Goal: Find contact information: Find contact information

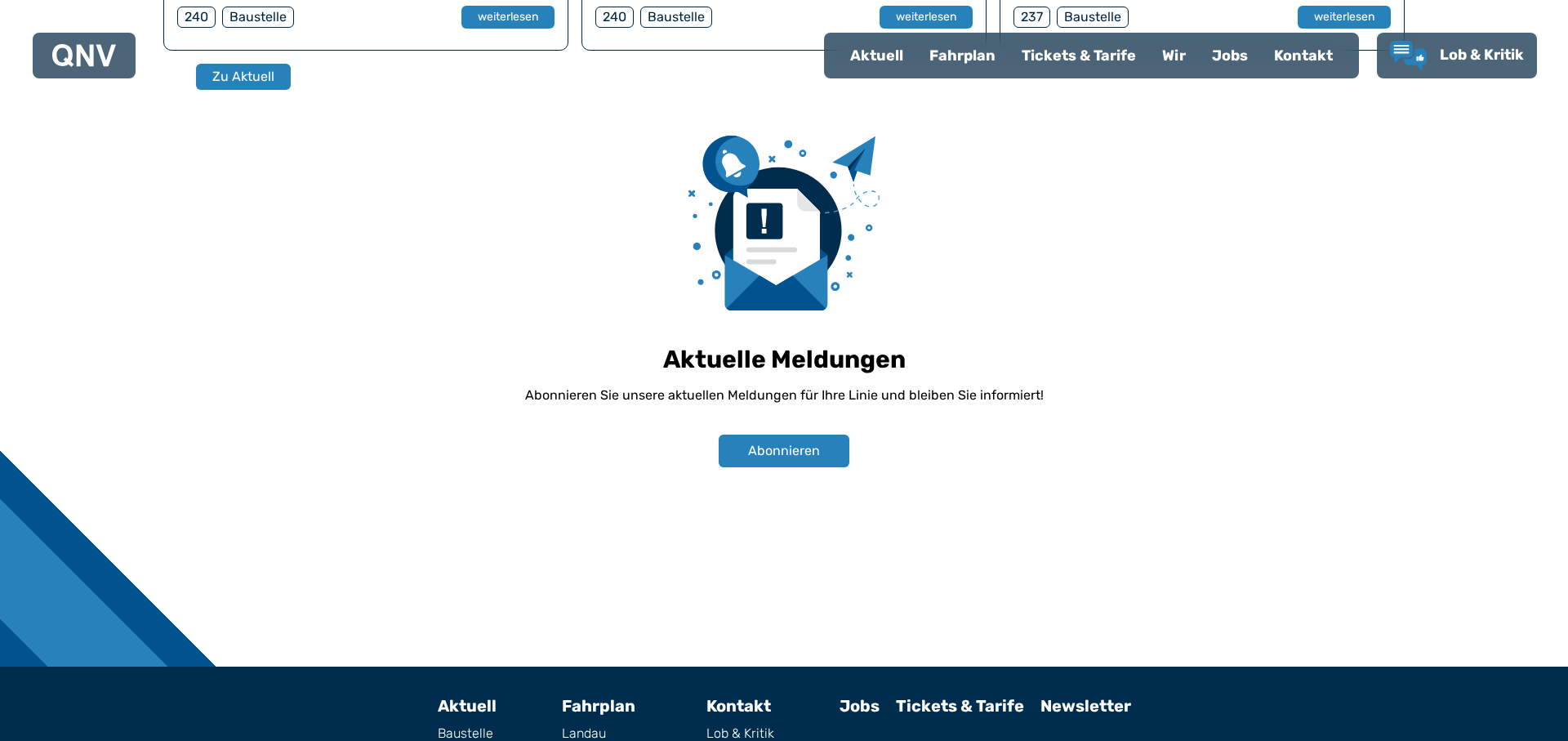
scroll to position [1146, 0]
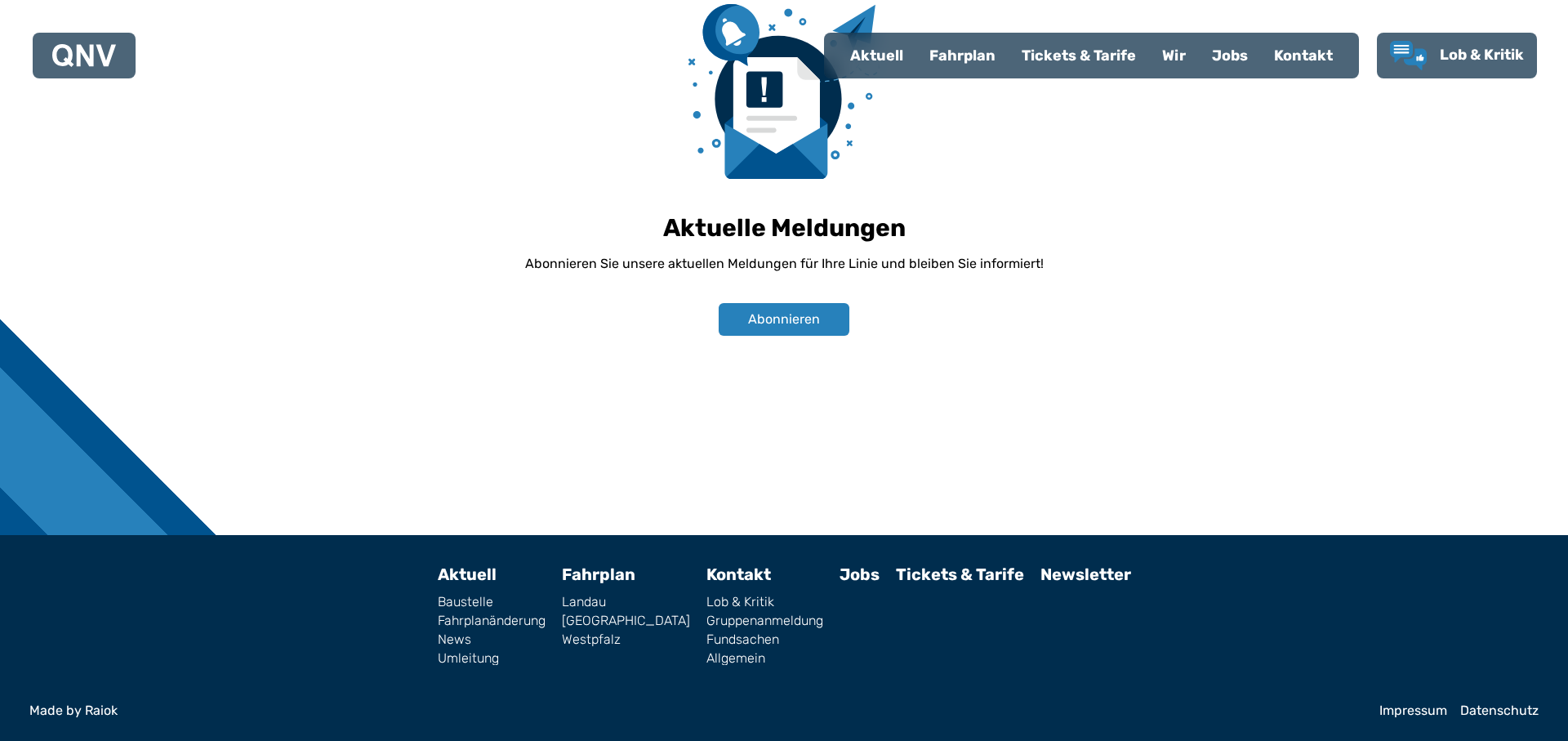
click at [607, 626] on link "[GEOGRAPHIC_DATA]" at bounding box center [626, 621] width 128 height 13
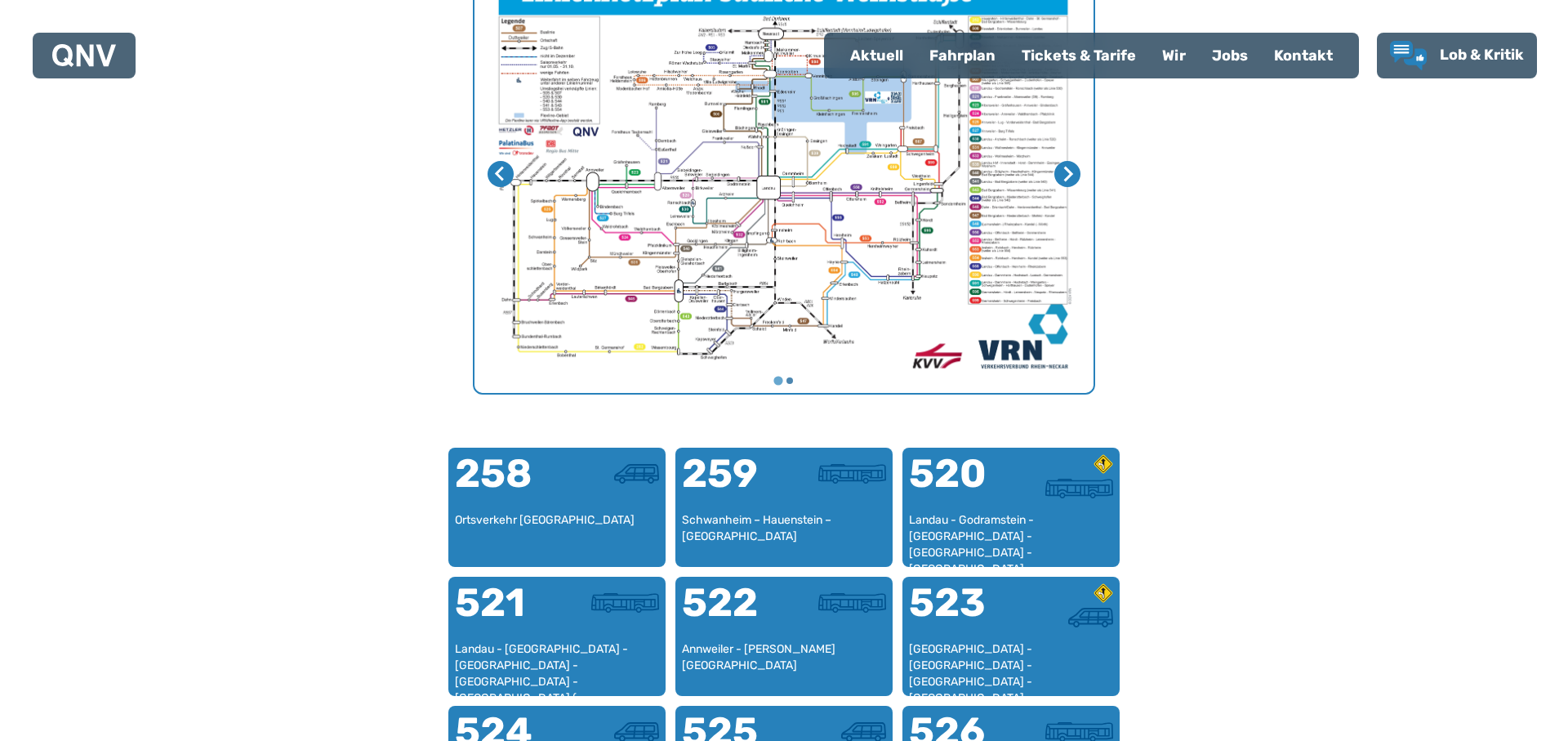
scroll to position [503, 0]
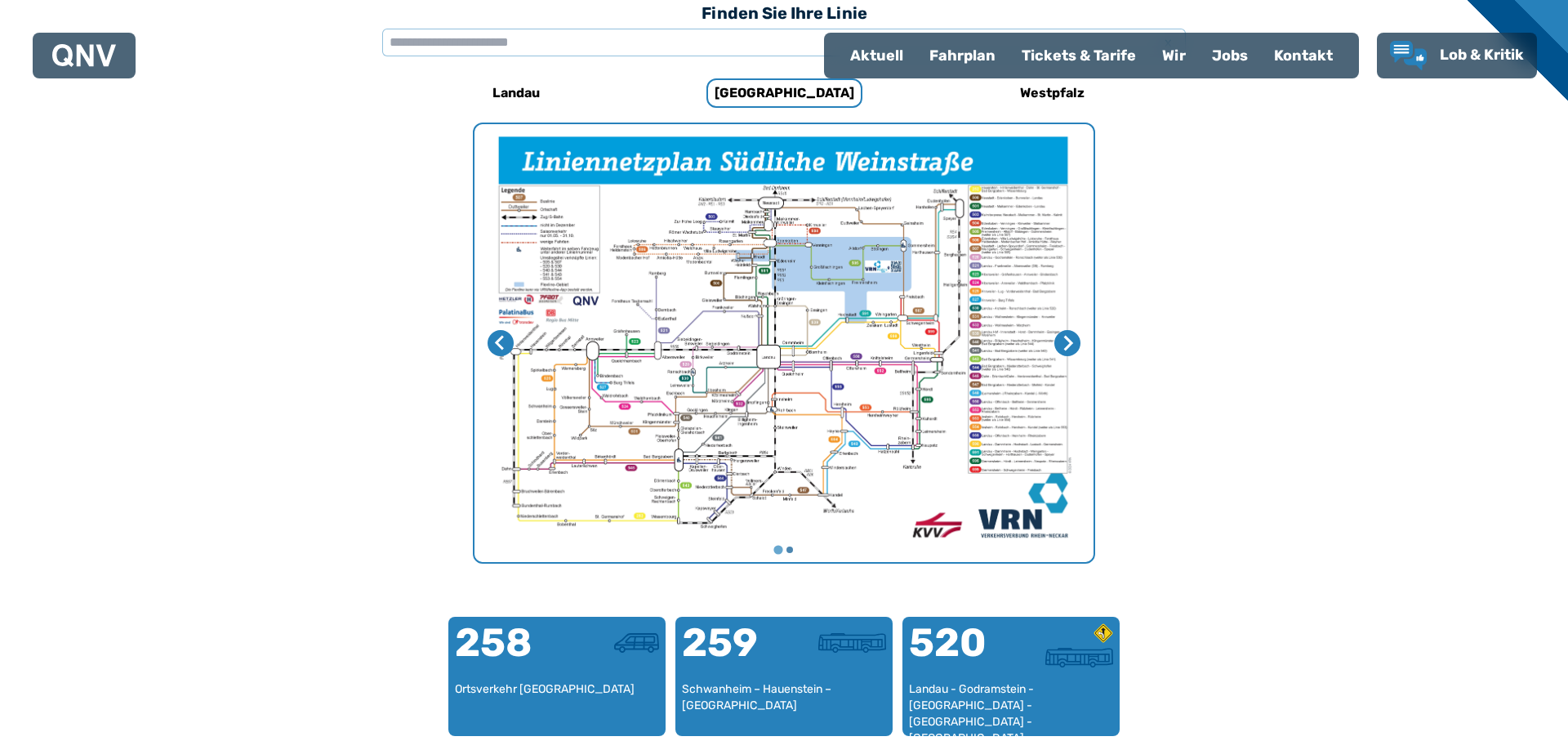
click at [961, 58] on div "Fahrplan" at bounding box center [962, 55] width 92 height 42
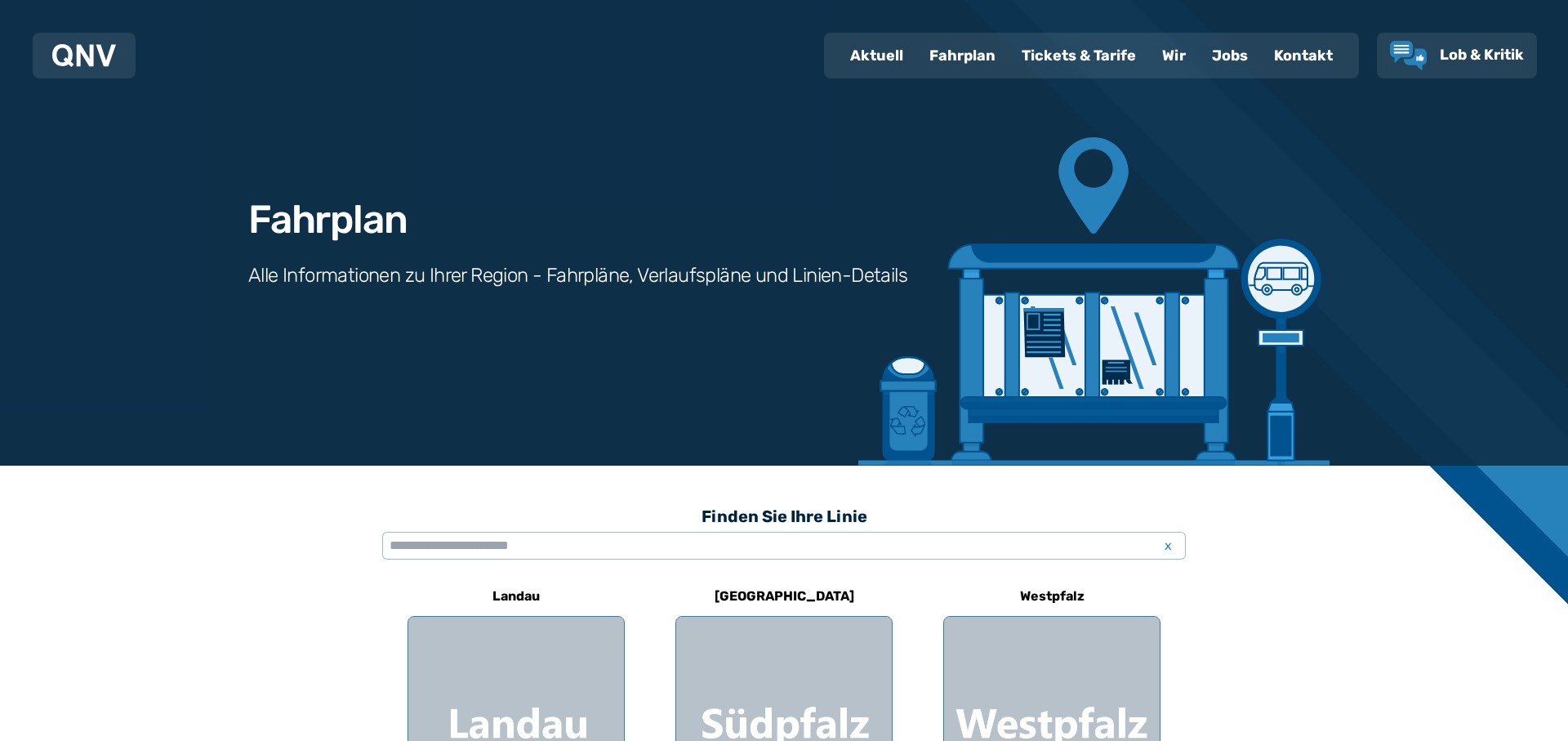
scroll to position [169, 0]
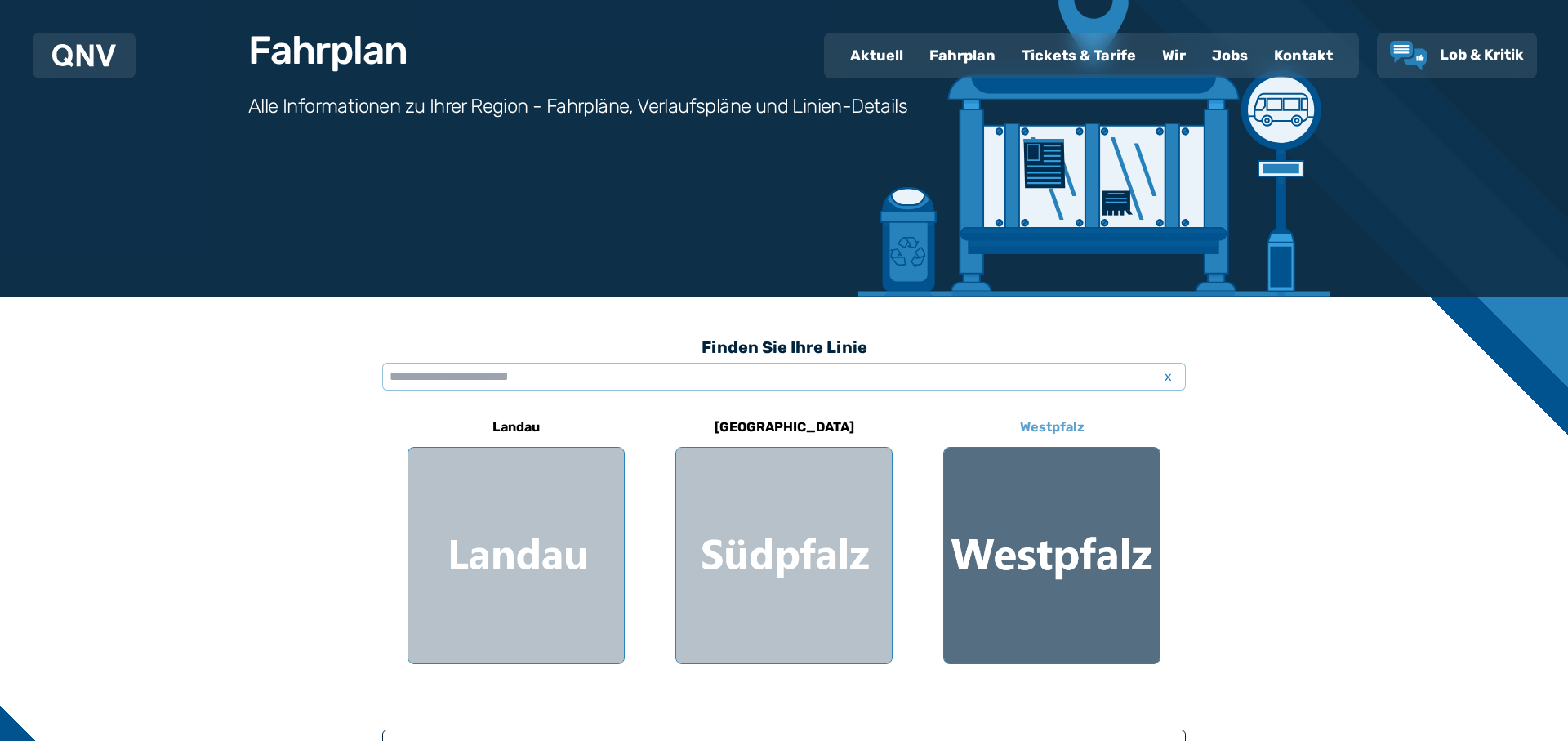
click at [1065, 559] on div at bounding box center [1052, 556] width 216 height 216
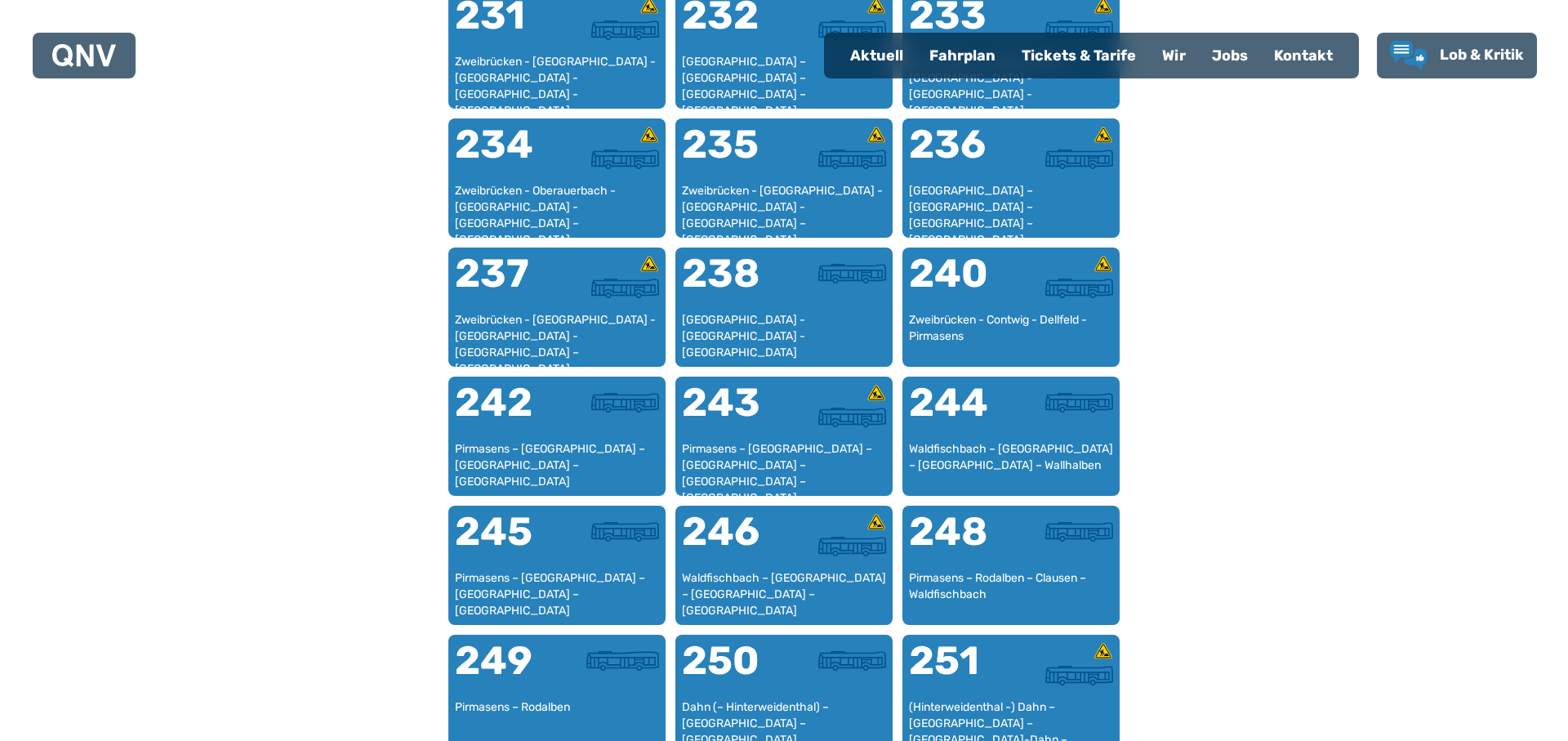
scroll to position [1687, 0]
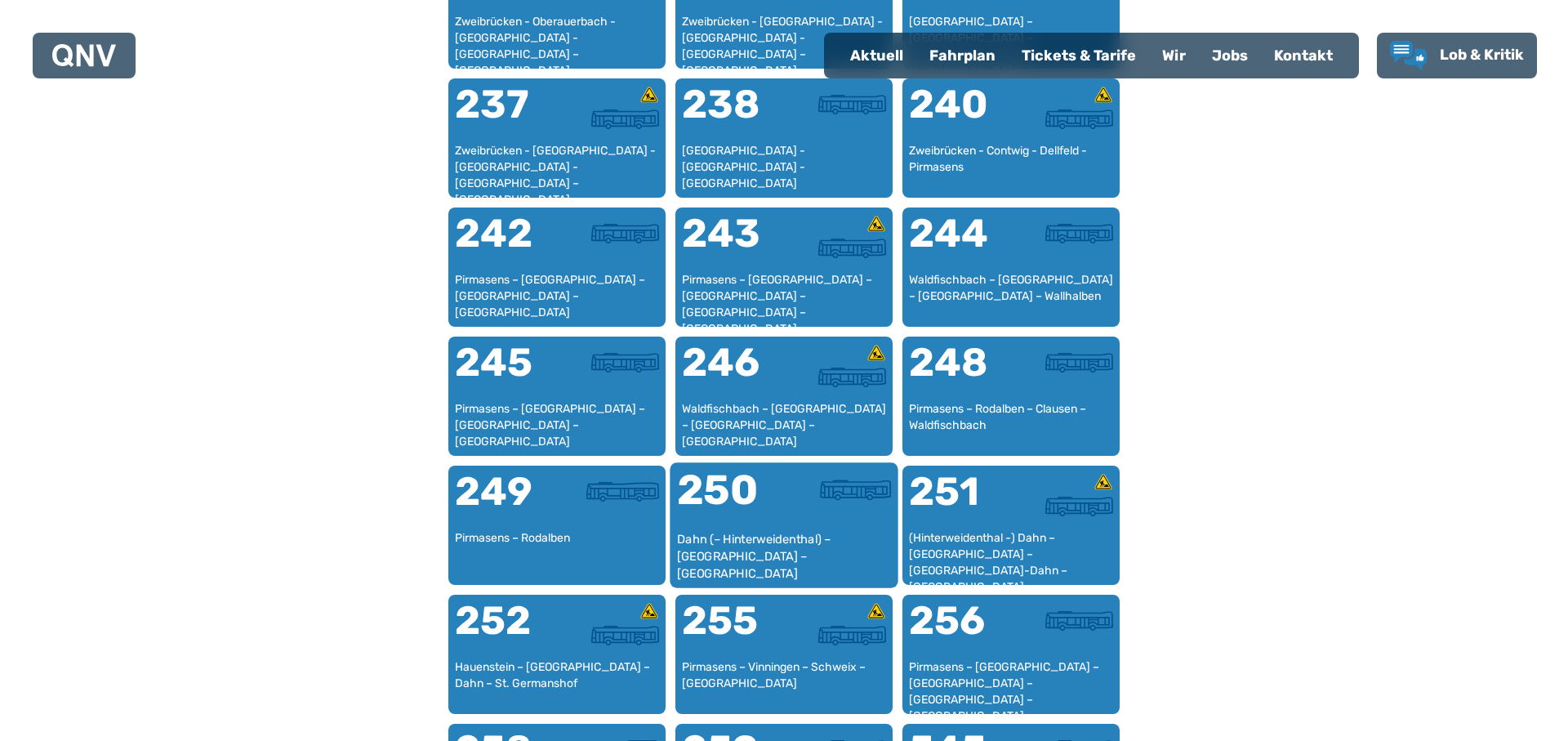
click at [726, 493] on div "250" at bounding box center [731, 501] width 107 height 61
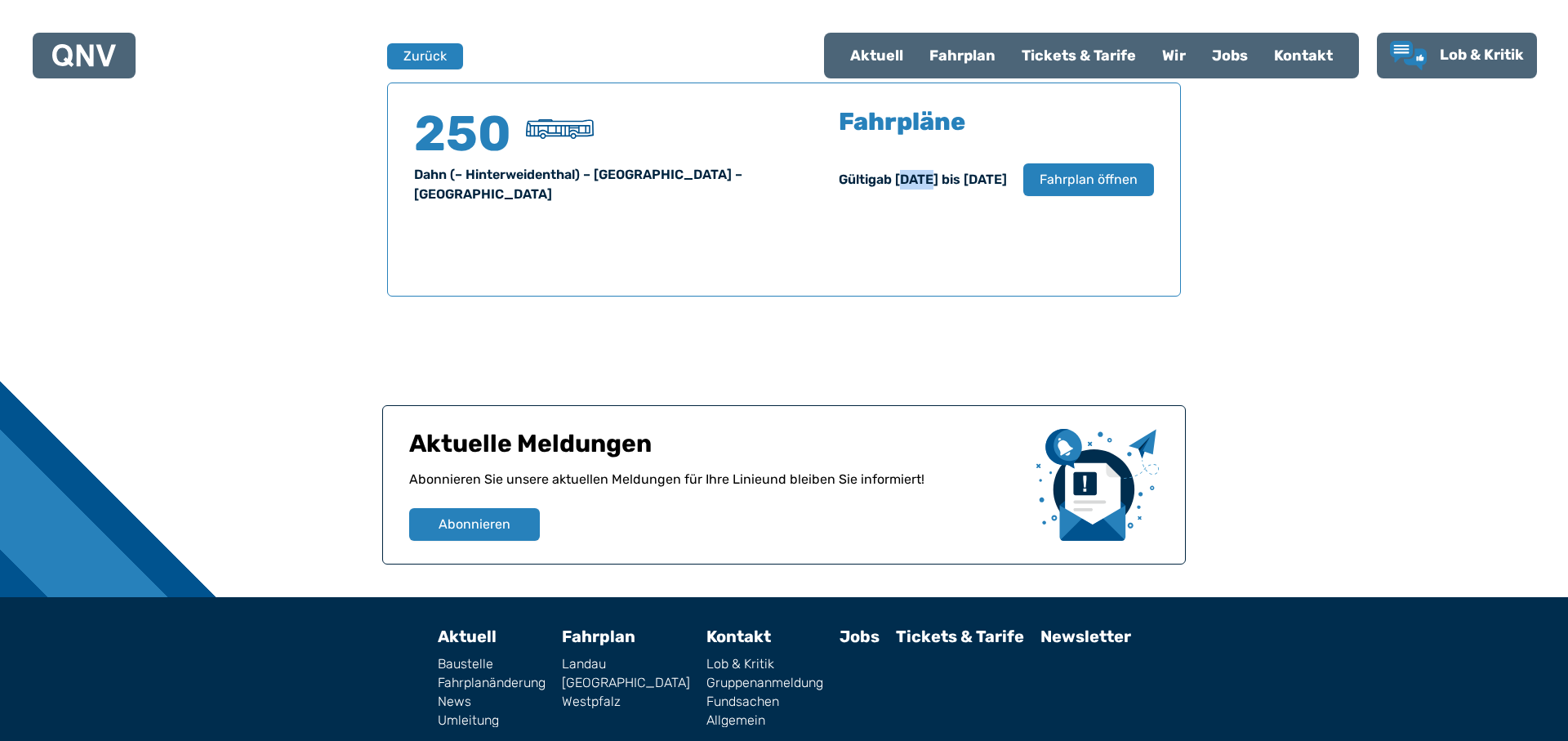
drag, startPoint x: 877, startPoint y: 180, endPoint x: 848, endPoint y: 191, distance: 31.0
click at [854, 182] on div "Gültig ab [DATE] bis [DATE]" at bounding box center [923, 180] width 168 height 19
click at [486, 531] on div "Aktuelle Meldungen Abonnieren Sie unsere aktuellen Meldungen für Ihre Linie und…" at bounding box center [784, 485] width 804 height 160
click at [489, 515] on span "Abonnieren" at bounding box center [474, 524] width 74 height 19
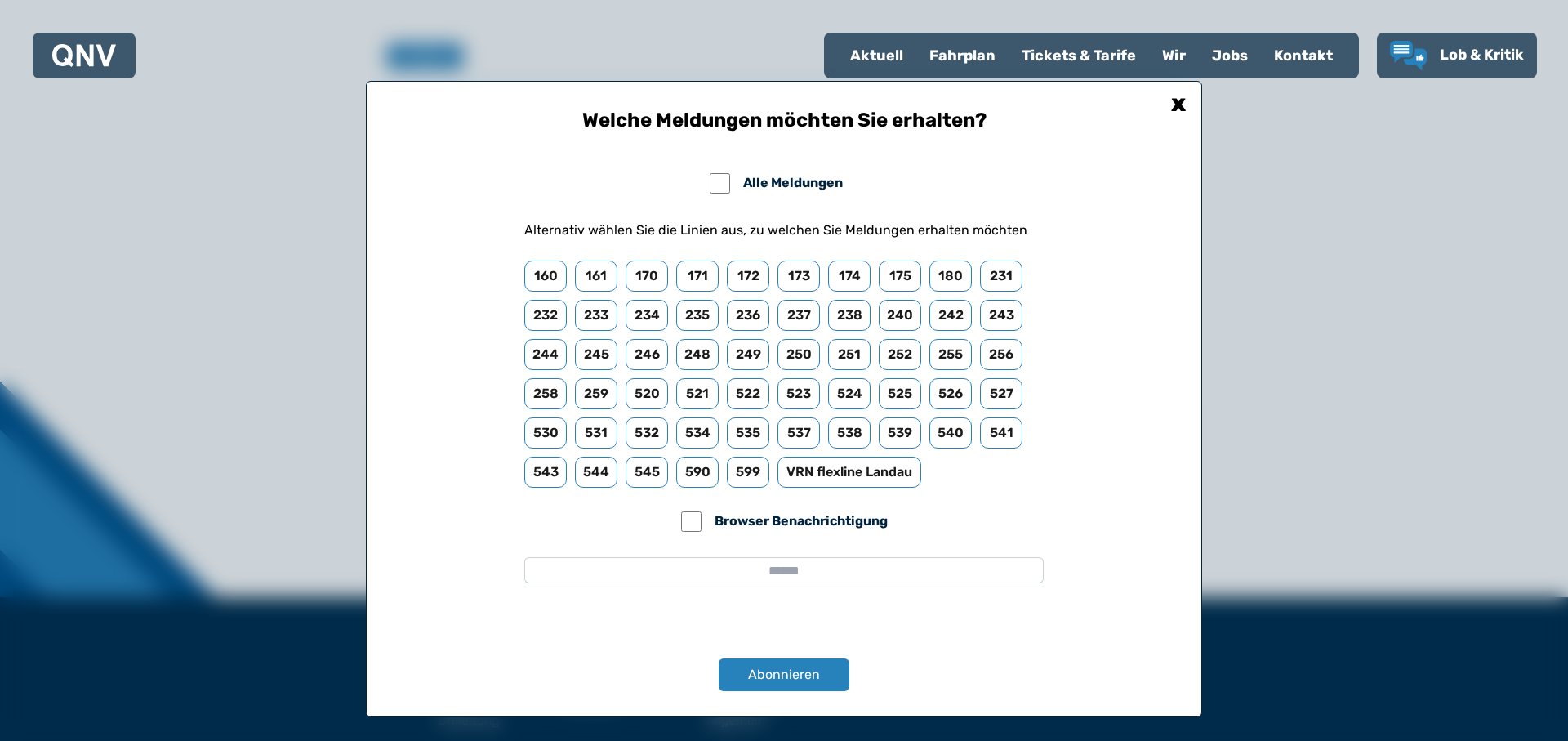
click at [798, 572] on input "email" at bounding box center [784, 571] width 520 height 26
click at [611, 566] on input "email" at bounding box center [784, 571] width 520 height 26
click at [1179, 104] on div "x" at bounding box center [1178, 104] width 32 height 32
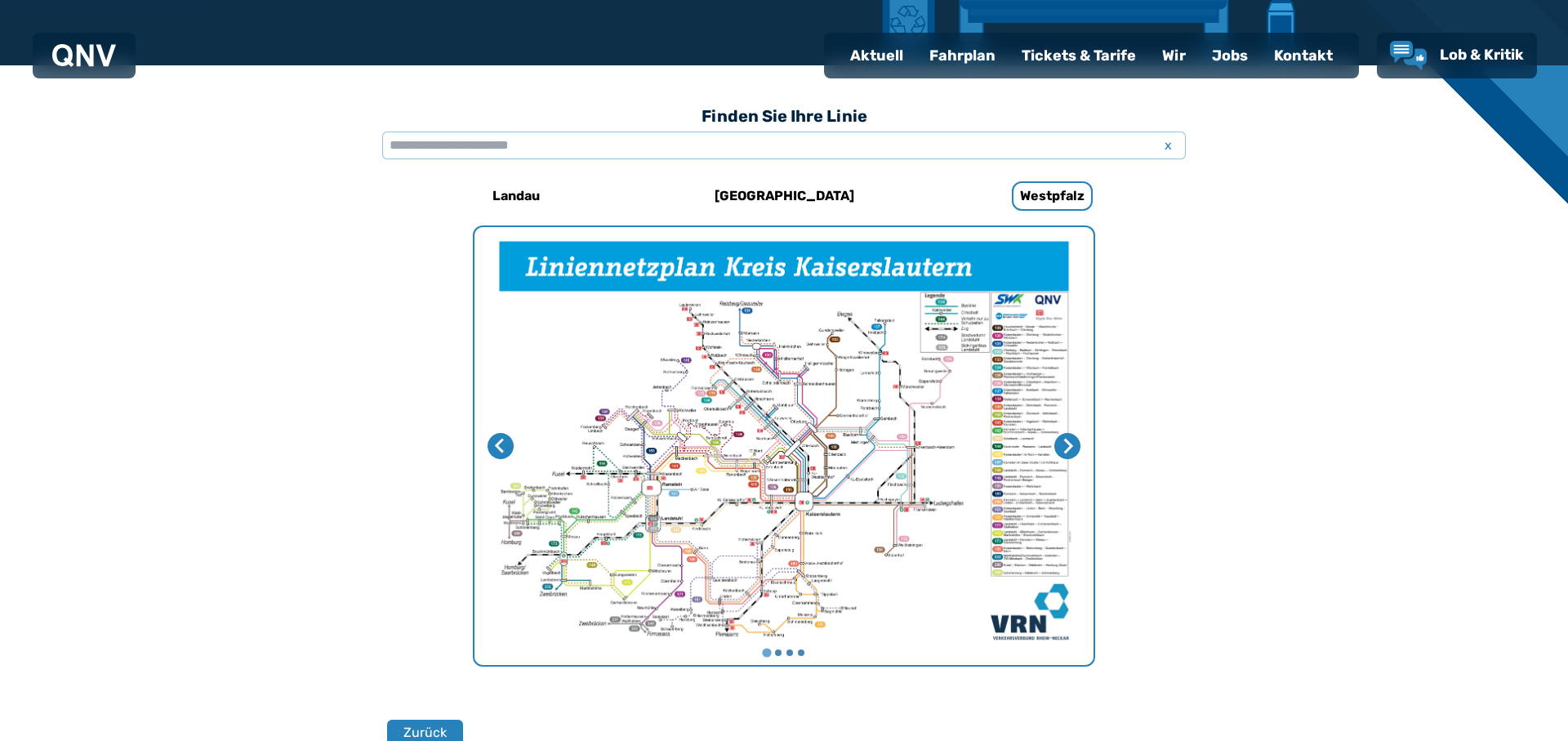
scroll to position [570, 0]
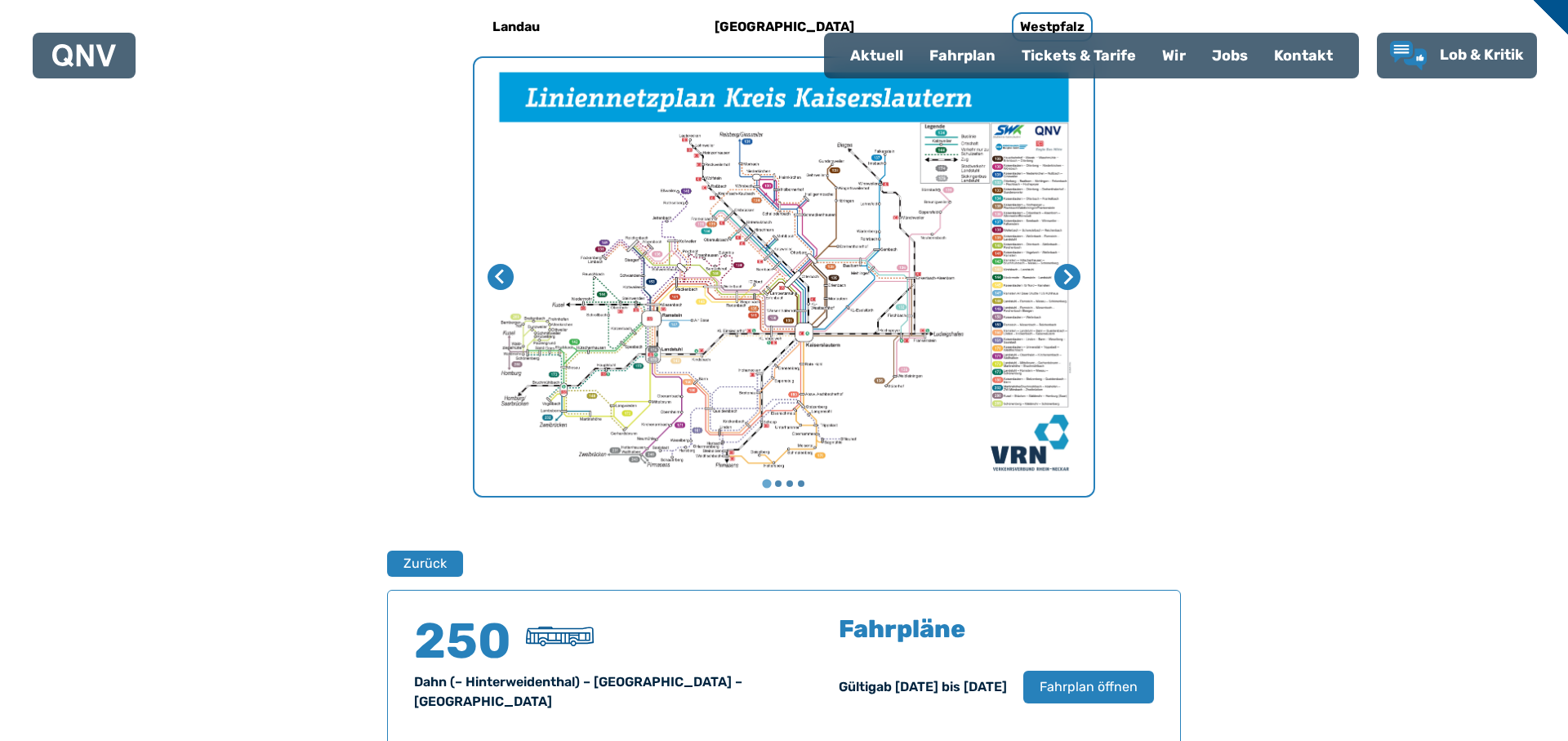
click at [729, 334] on img "1 von 4" at bounding box center [784, 276] width 619 height 438
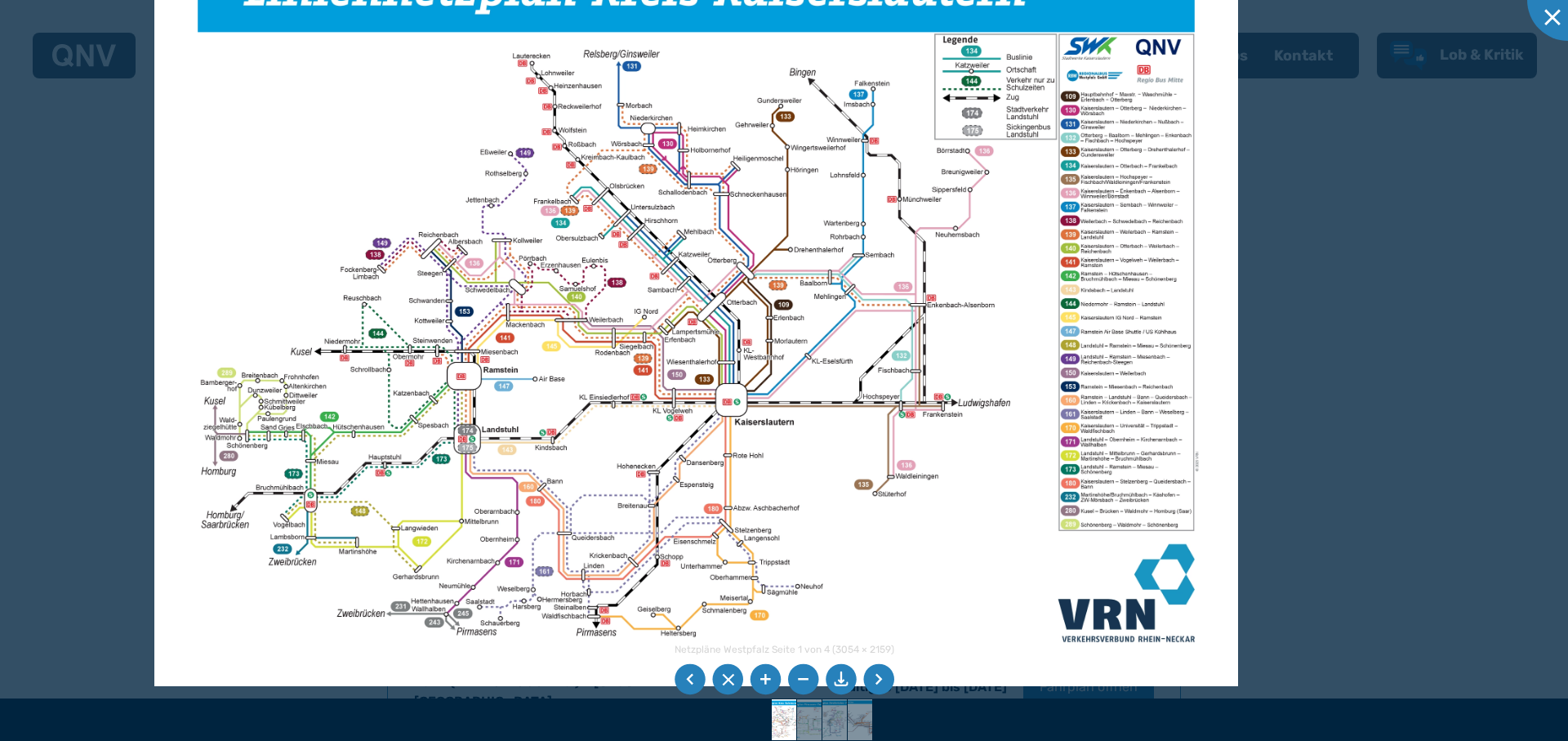
click at [763, 683] on li at bounding box center [764, 680] width 31 height 31
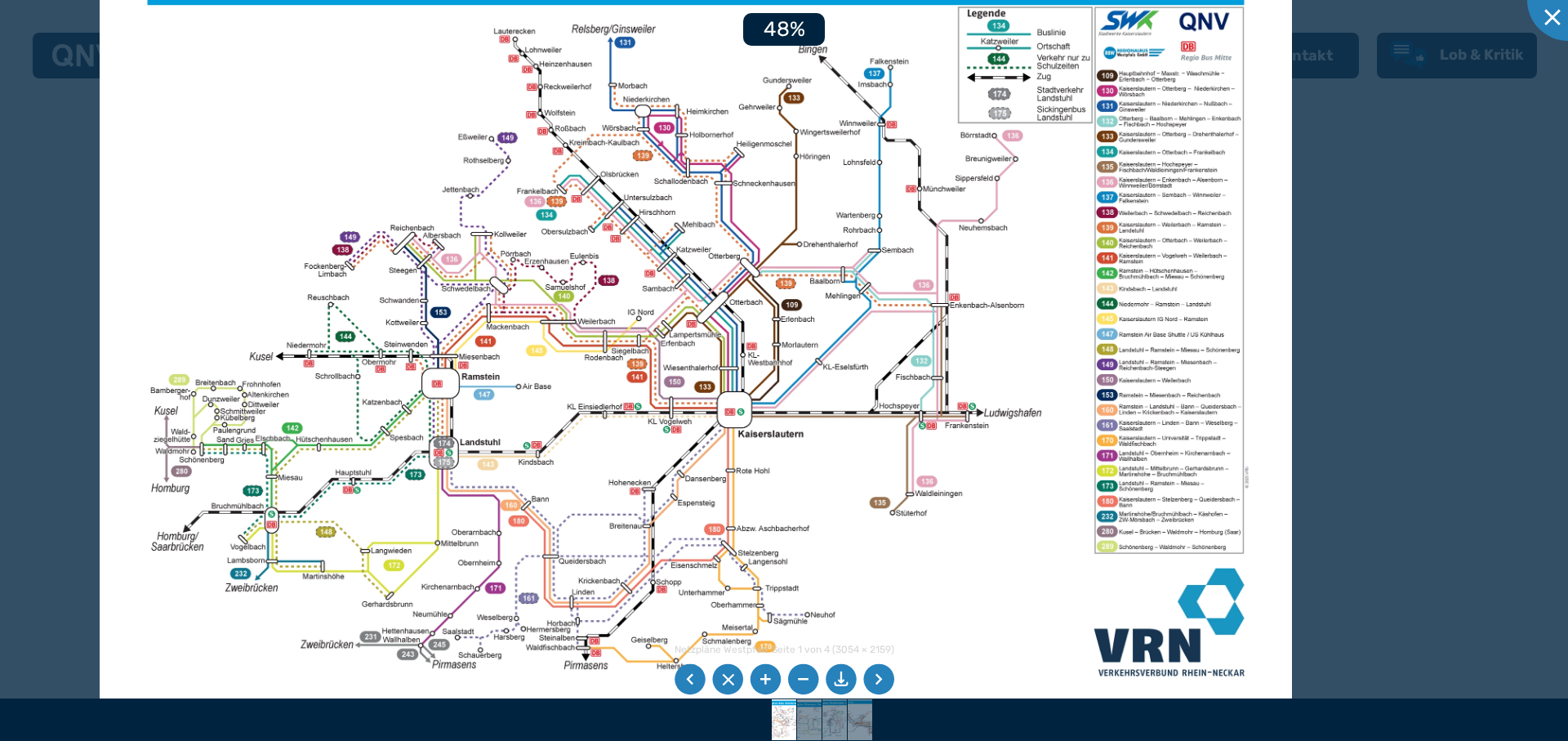
click at [763, 683] on li at bounding box center [764, 680] width 31 height 31
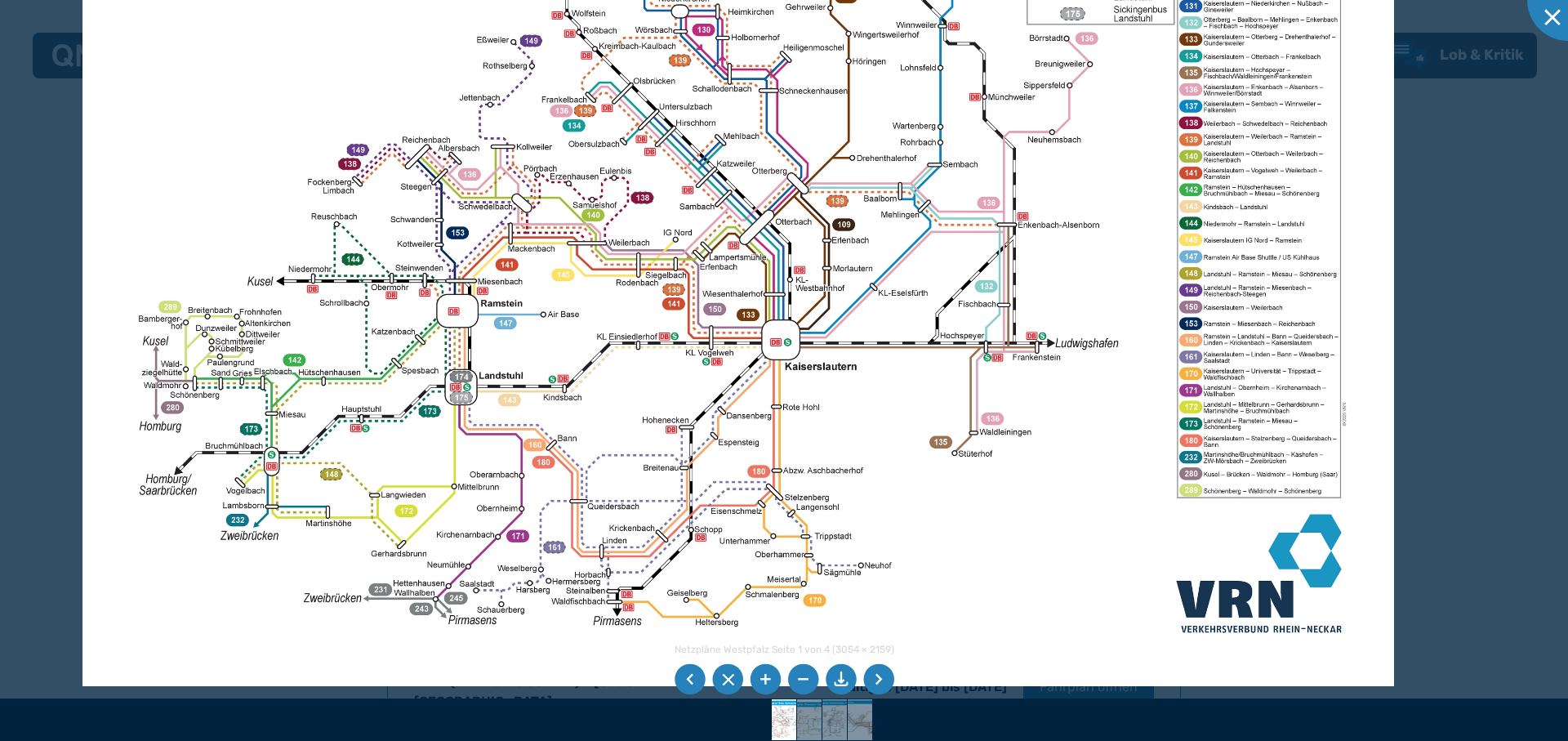
click at [925, 517] on img at bounding box center [738, 223] width 1311 height 928
click at [882, 678] on li at bounding box center [878, 680] width 31 height 31
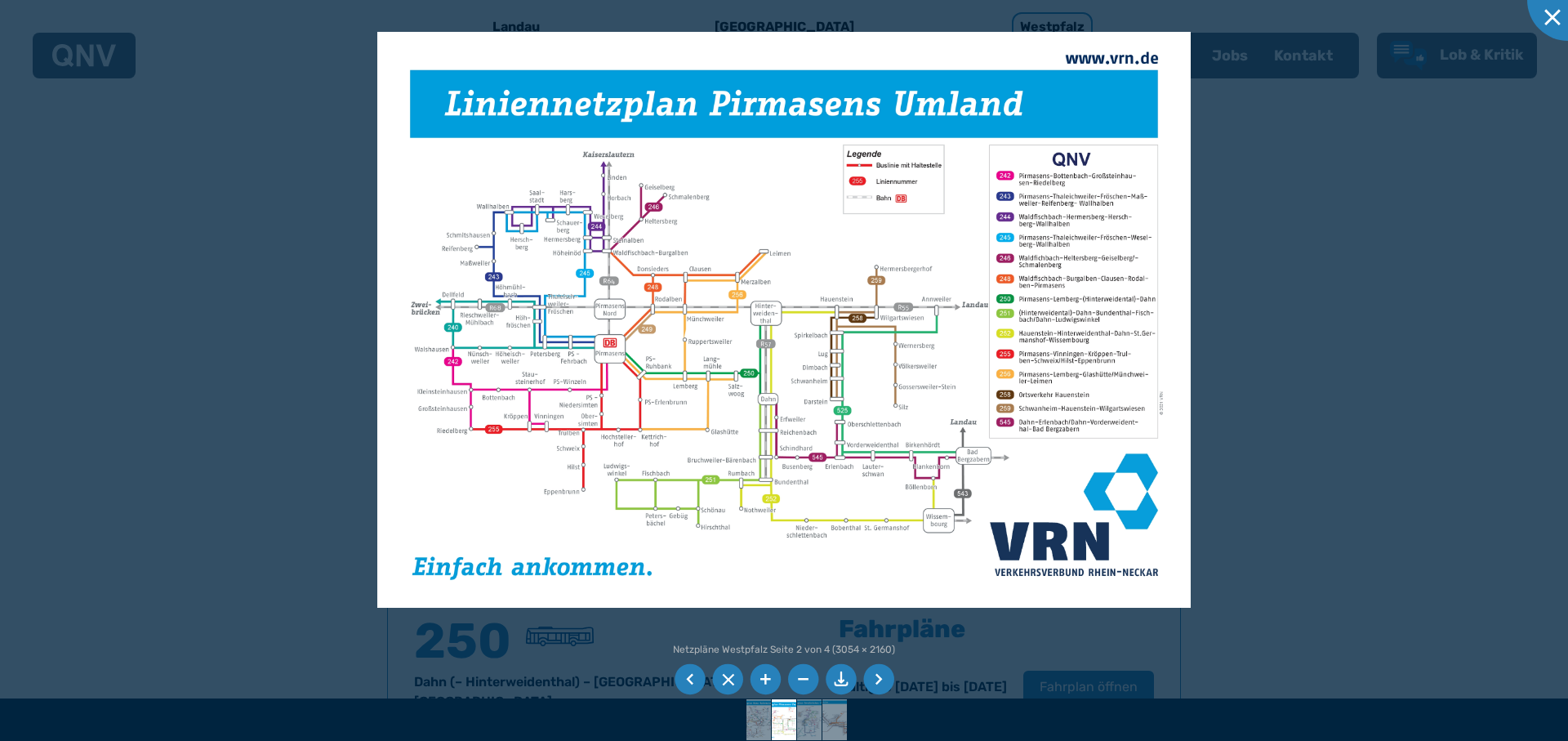
click at [772, 668] on li at bounding box center [764, 680] width 31 height 31
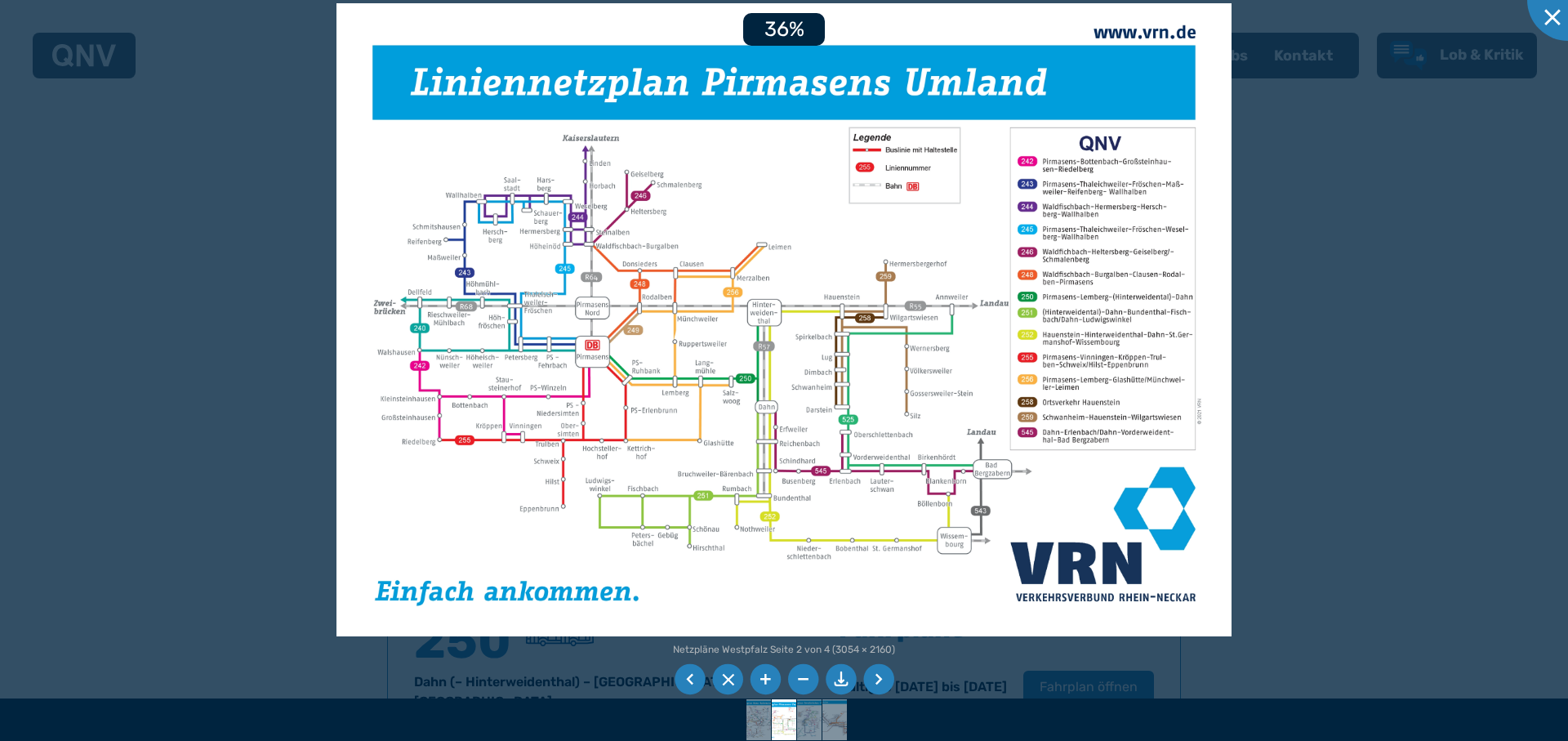
click at [767, 678] on li at bounding box center [764, 680] width 31 height 31
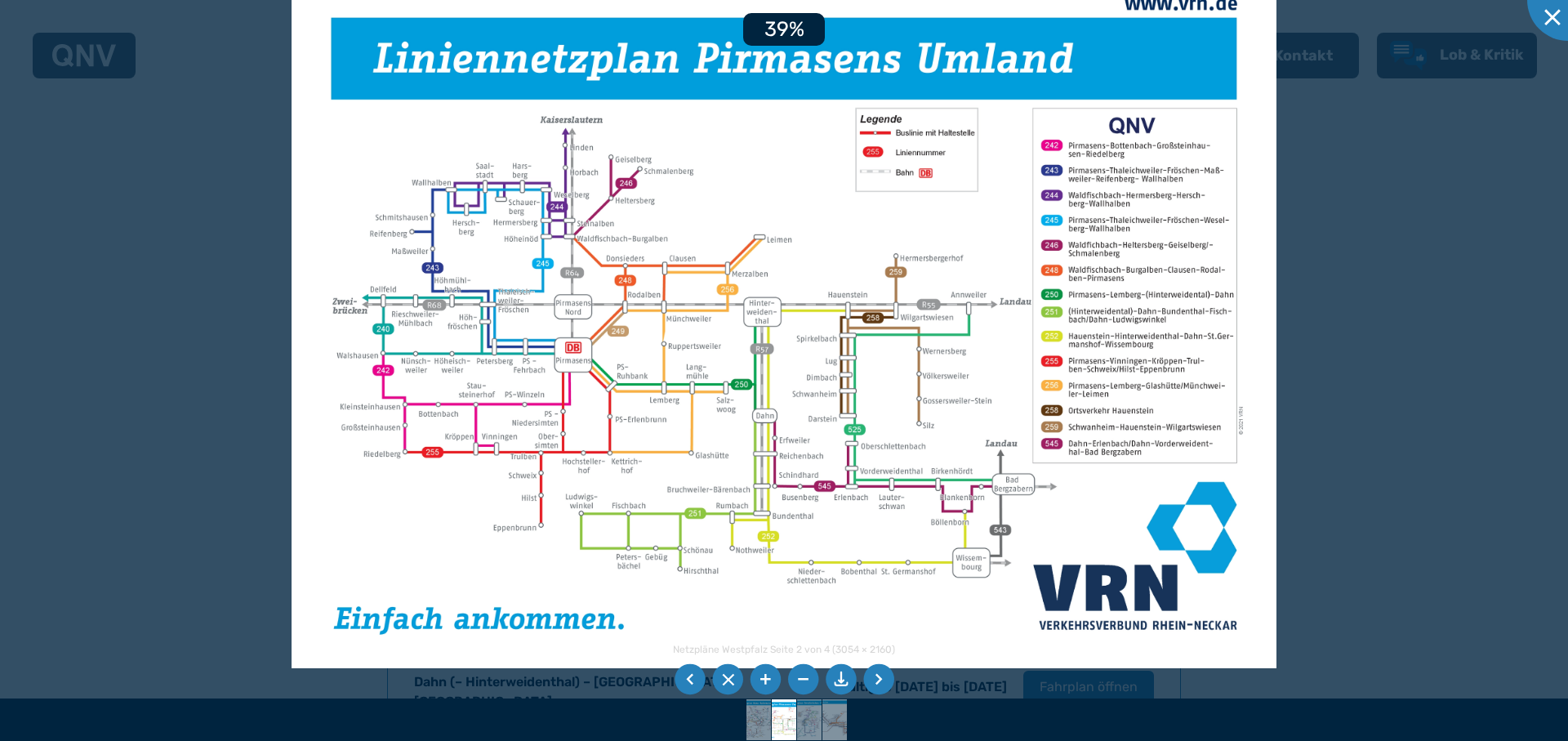
click at [767, 678] on li at bounding box center [764, 680] width 31 height 31
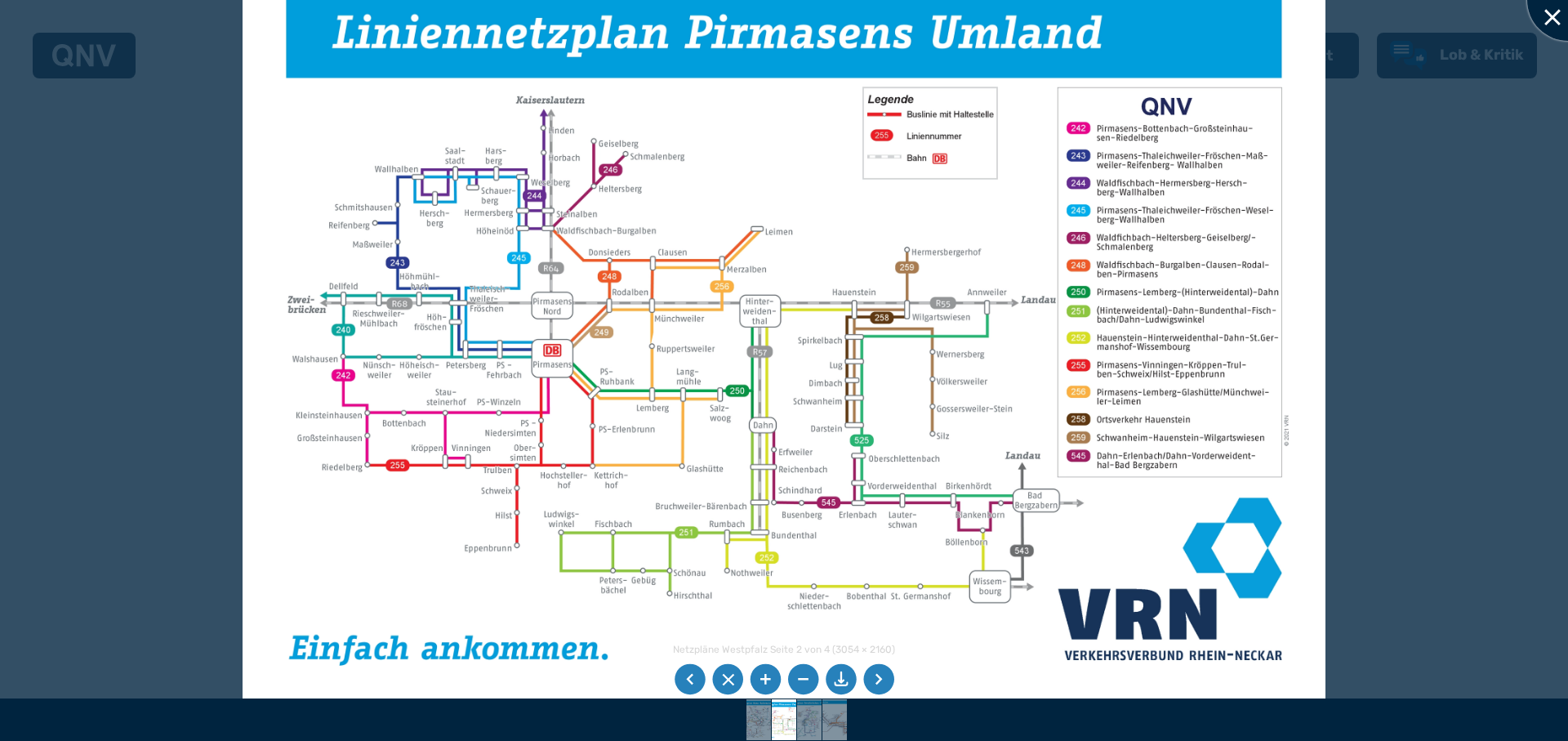
click at [1548, 14] on div at bounding box center [1568, -1] width 82 height 82
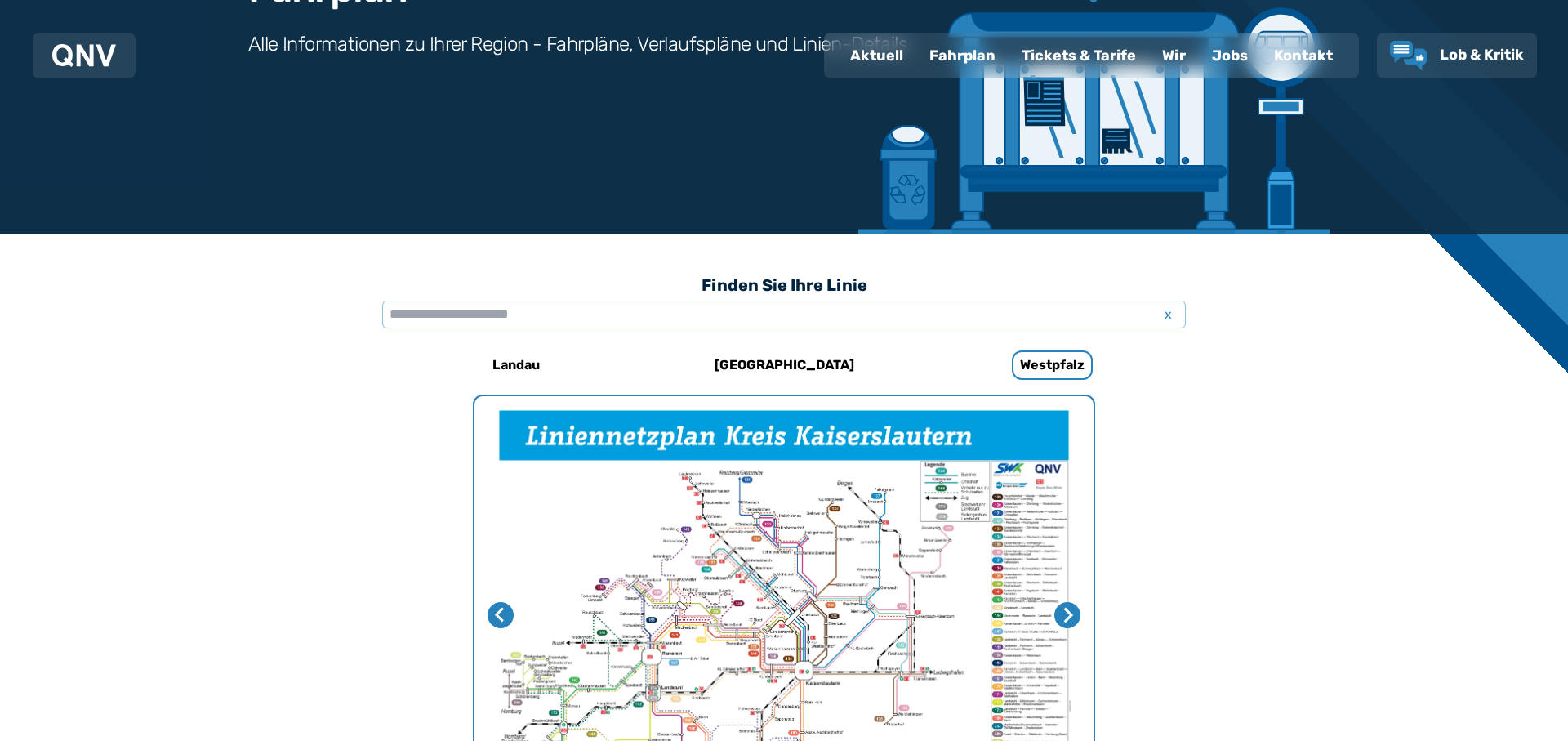
scroll to position [0, 0]
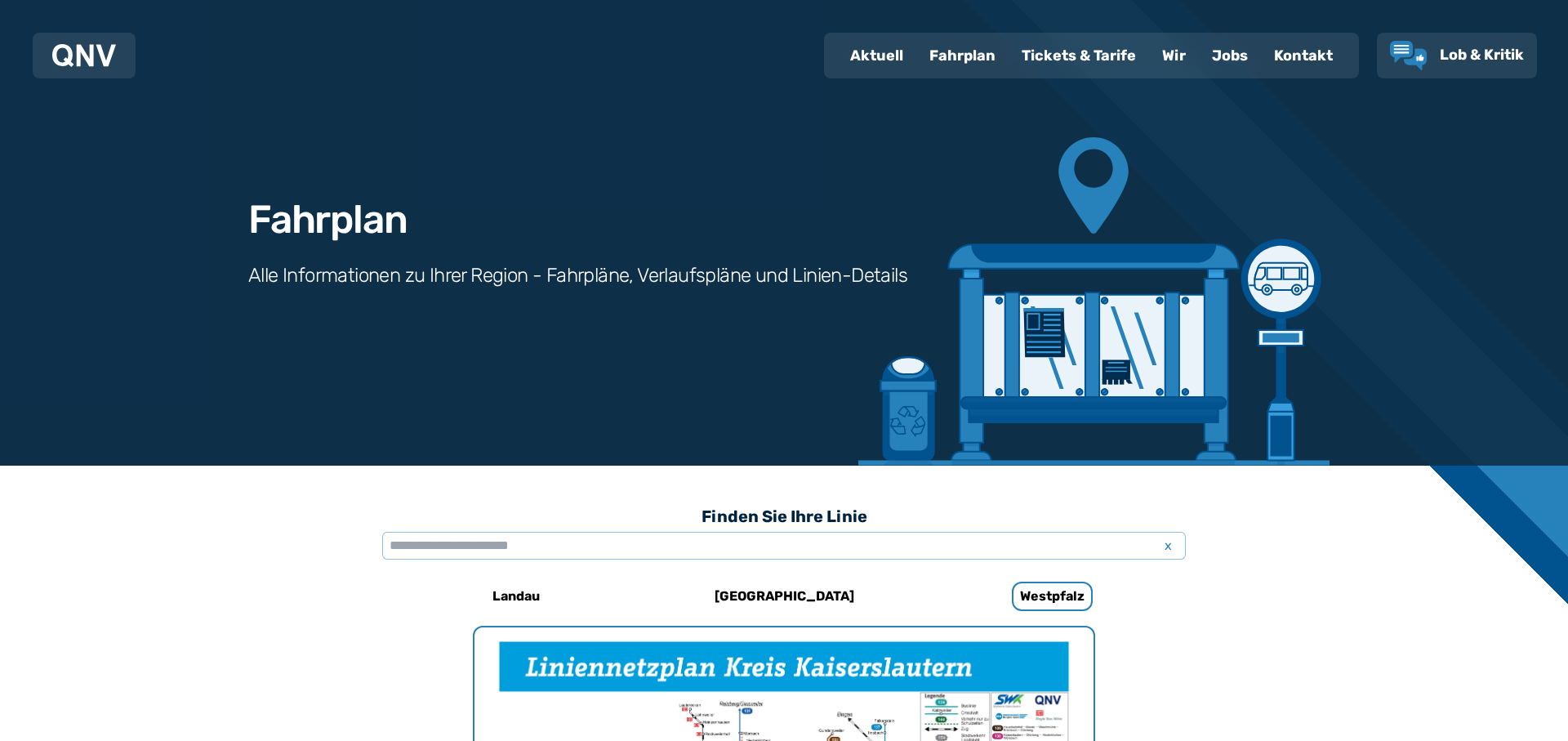
click at [873, 59] on div "Aktuell" at bounding box center [876, 55] width 79 height 42
select select "*"
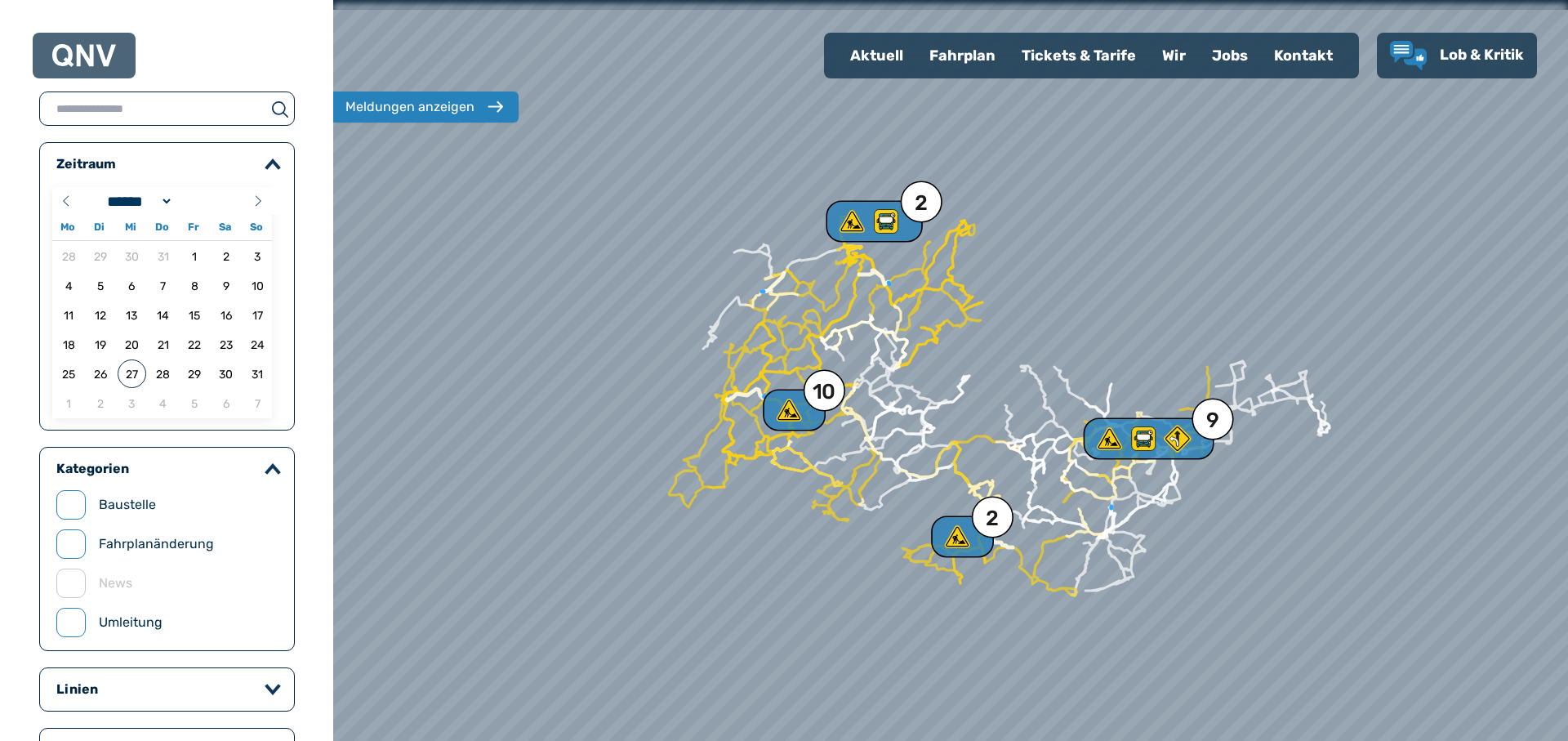
click at [875, 60] on div "Aktuell" at bounding box center [876, 55] width 79 height 42
click at [996, 516] on div "2" at bounding box center [995, 517] width 14 height 22
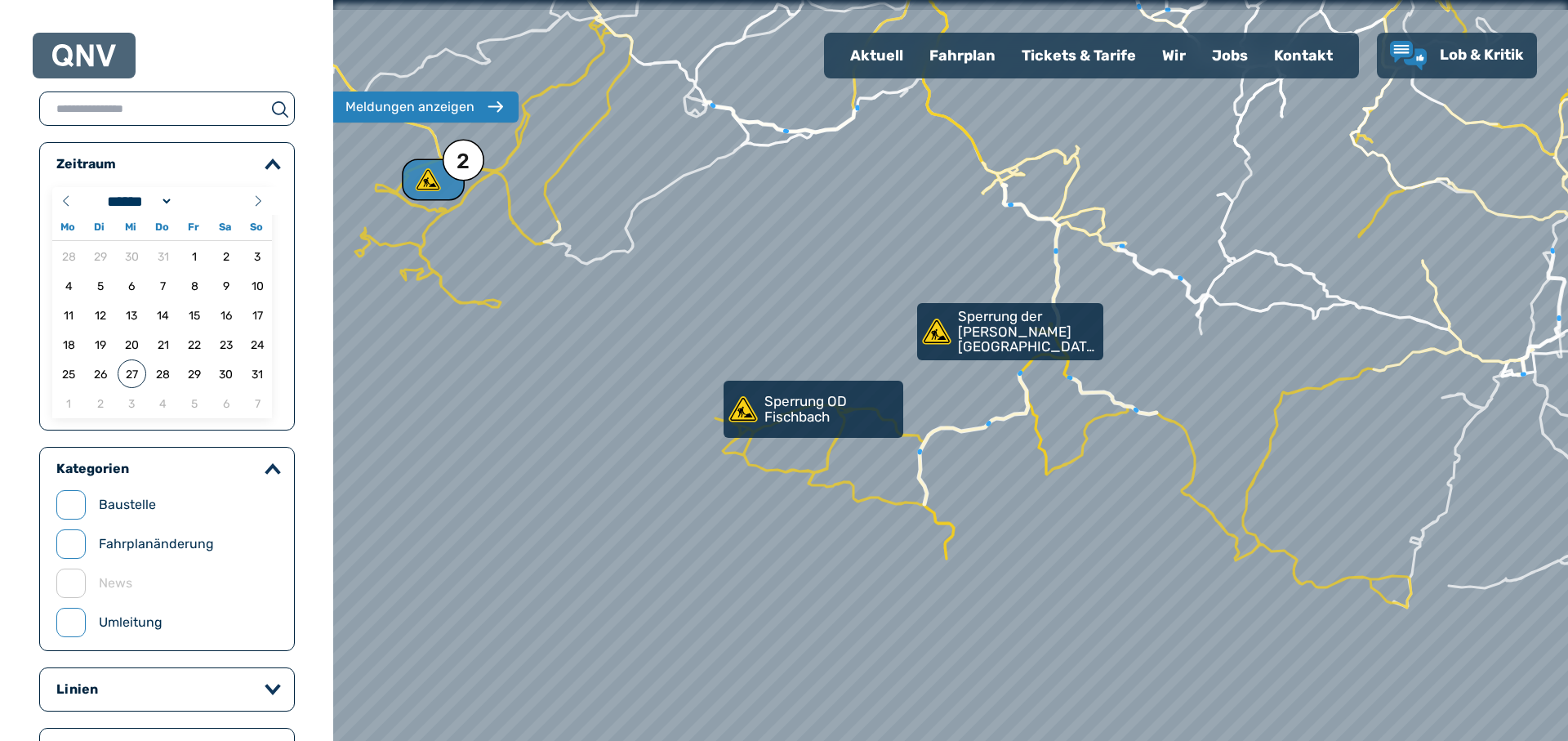
drag, startPoint x: 810, startPoint y: 291, endPoint x: 810, endPoint y: 301, distance: 10.0
click at [810, 301] on div at bounding box center [950, 370] width 1481 height 889
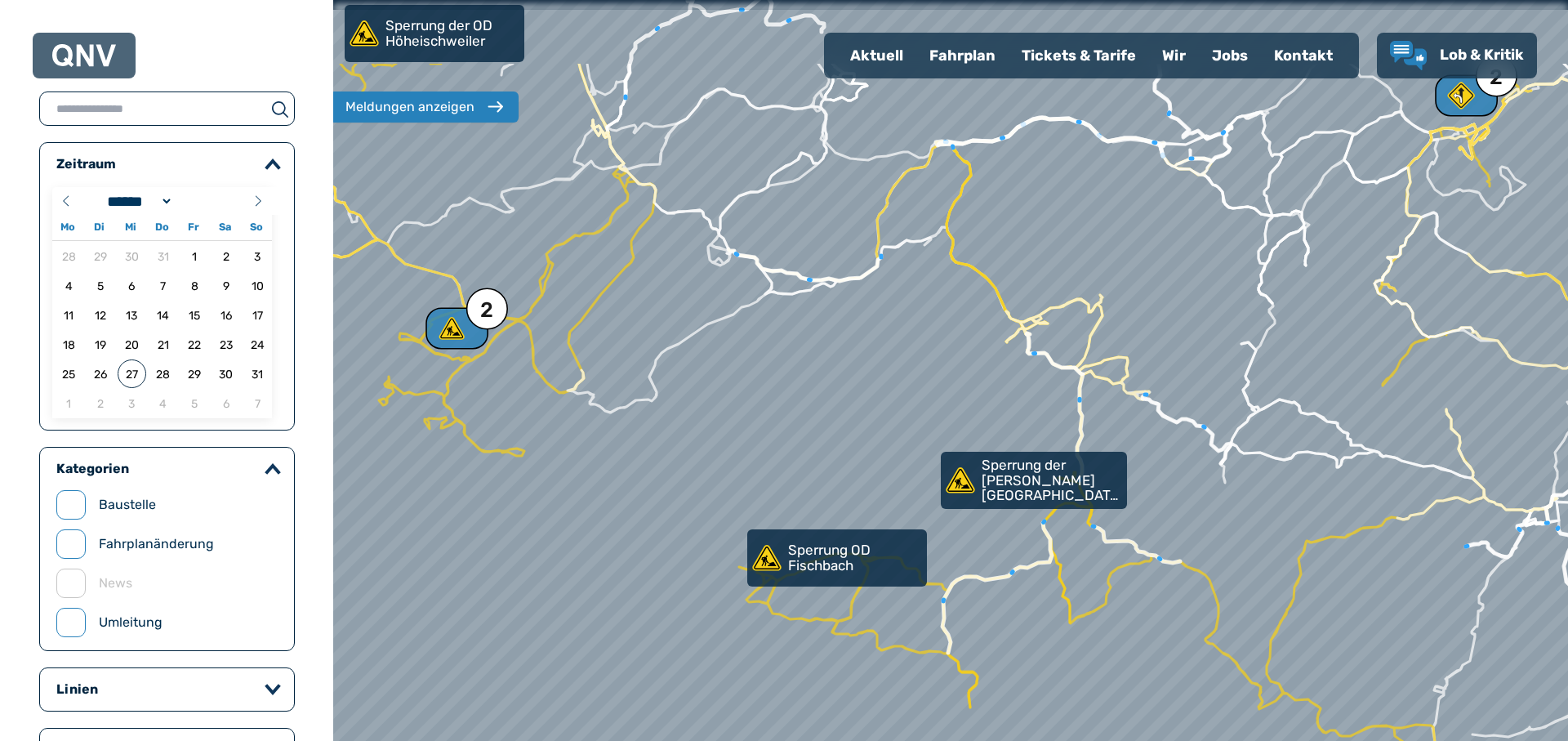
drag, startPoint x: 812, startPoint y: 322, endPoint x: 833, endPoint y: 443, distance: 122.8
click at [833, 443] on div at bounding box center [950, 370] width 1481 height 889
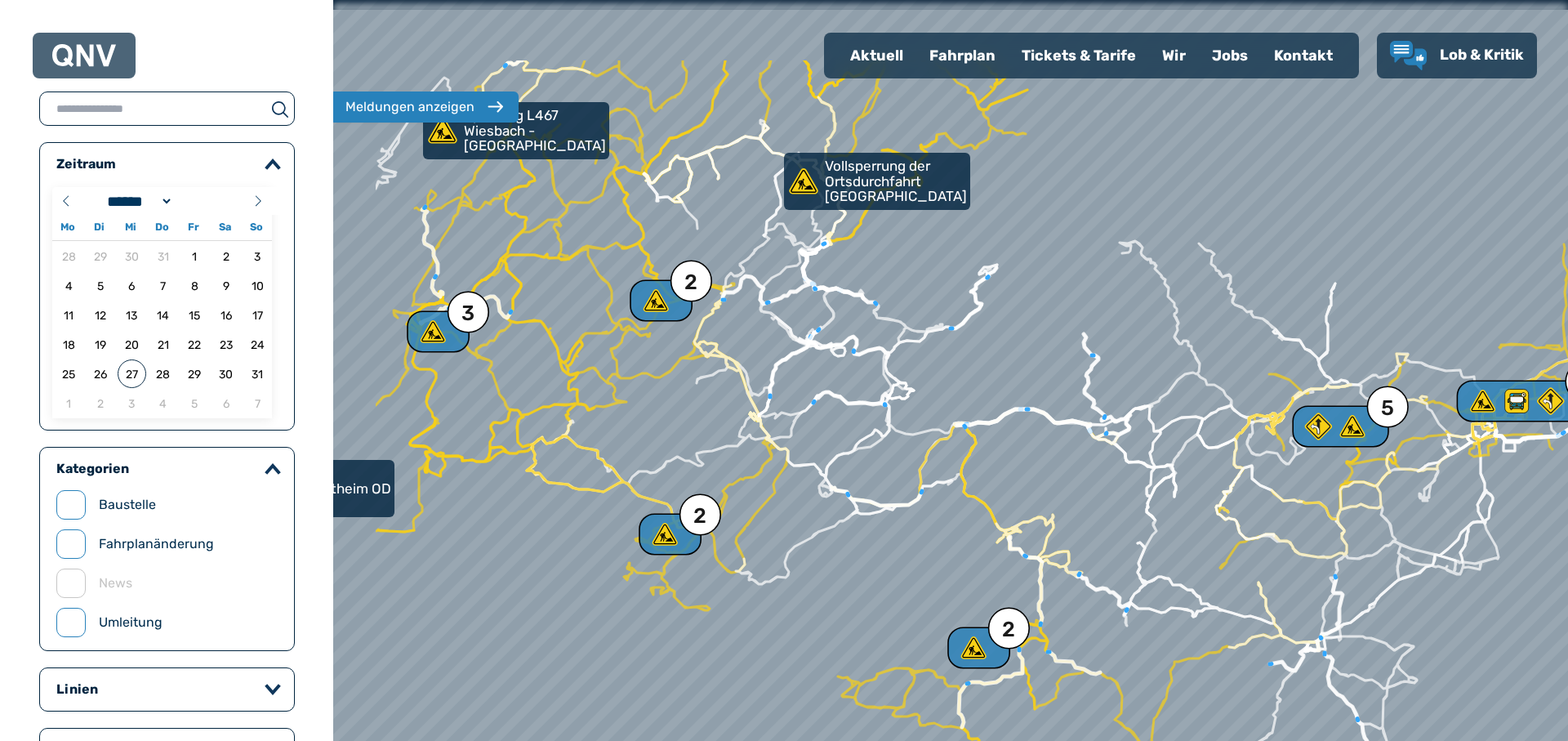
drag, startPoint x: 740, startPoint y: 472, endPoint x: 876, endPoint y: 580, distance: 173.7
click at [876, 589] on div at bounding box center [950, 370] width 1481 height 889
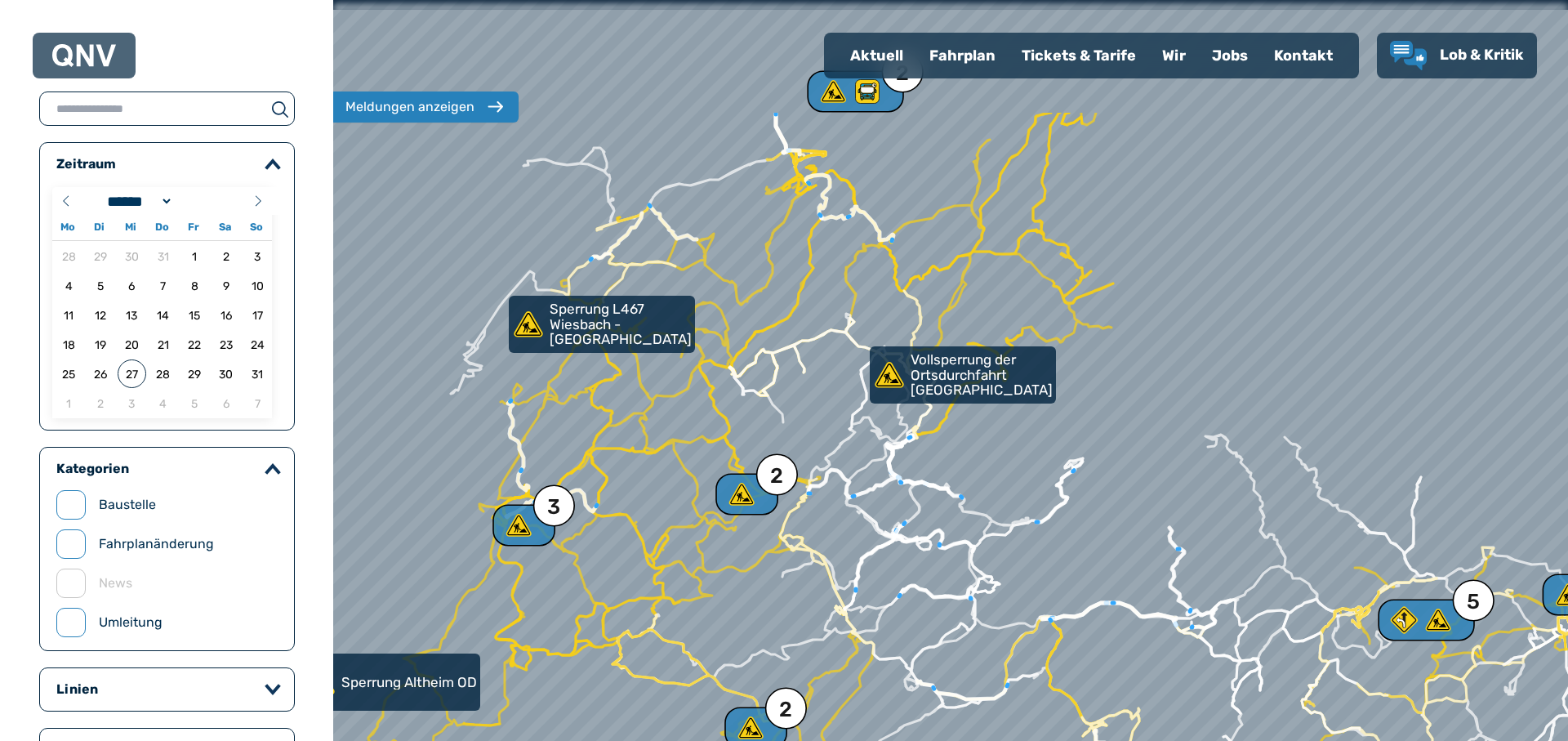
drag, startPoint x: 941, startPoint y: 317, endPoint x: 1017, endPoint y: 489, distance: 188.0
click at [1017, 489] on div at bounding box center [950, 370] width 1481 height 889
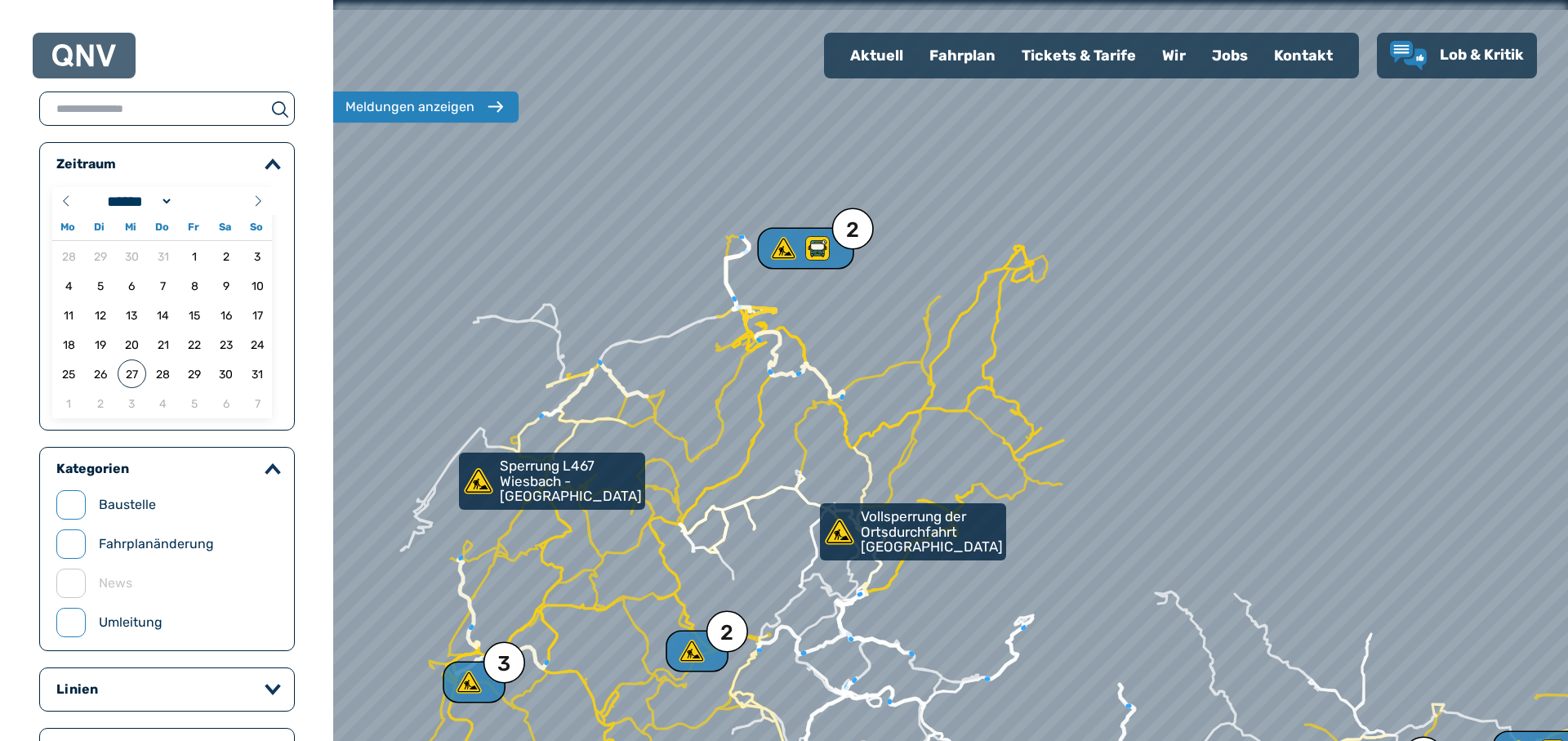
drag, startPoint x: 1125, startPoint y: 313, endPoint x: 1075, endPoint y: 460, distance: 155.3
click at [1075, 460] on div at bounding box center [950, 370] width 1481 height 889
click at [84, 53] on img at bounding box center [84, 55] width 64 height 23
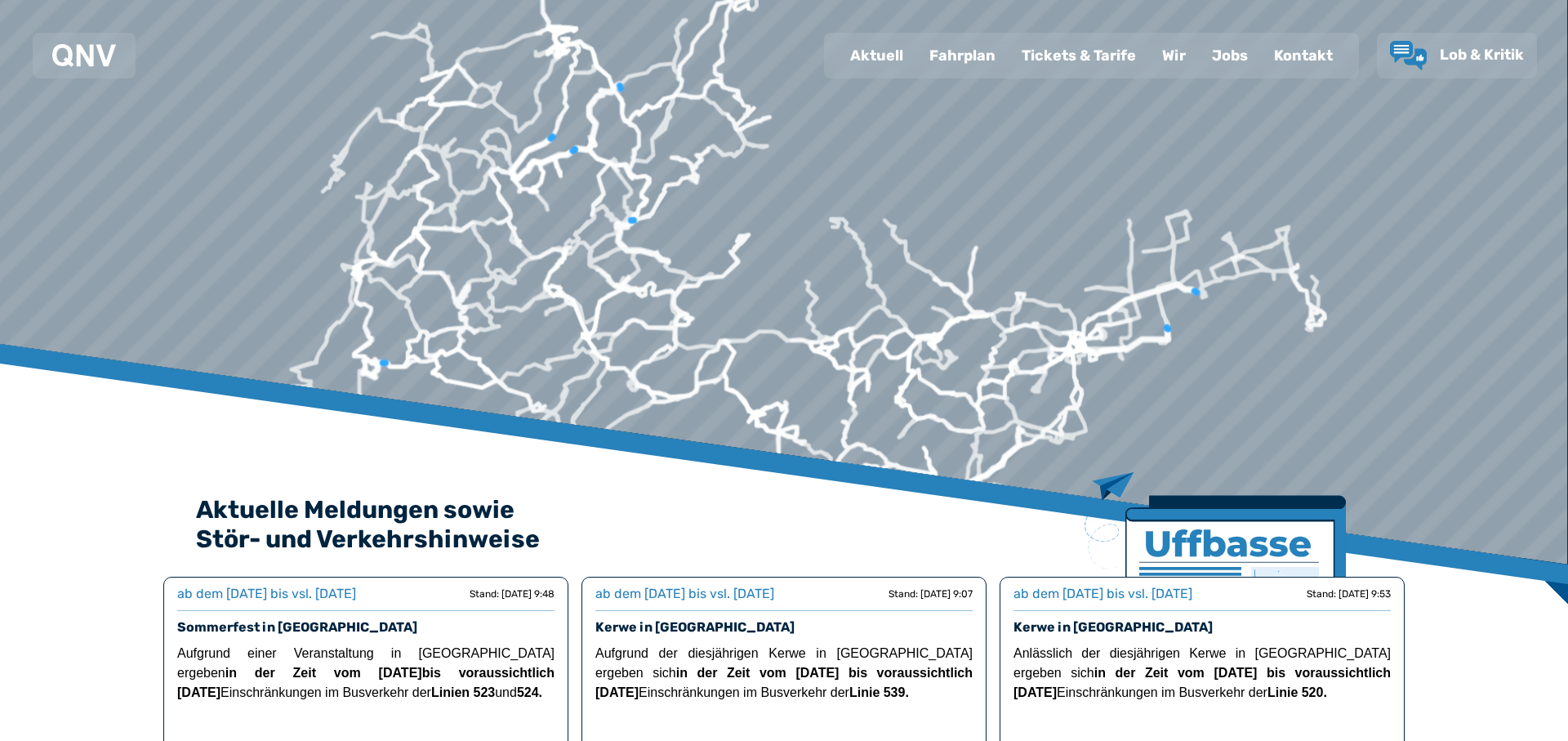
click at [1278, 55] on div "Kontakt" at bounding box center [1303, 55] width 85 height 42
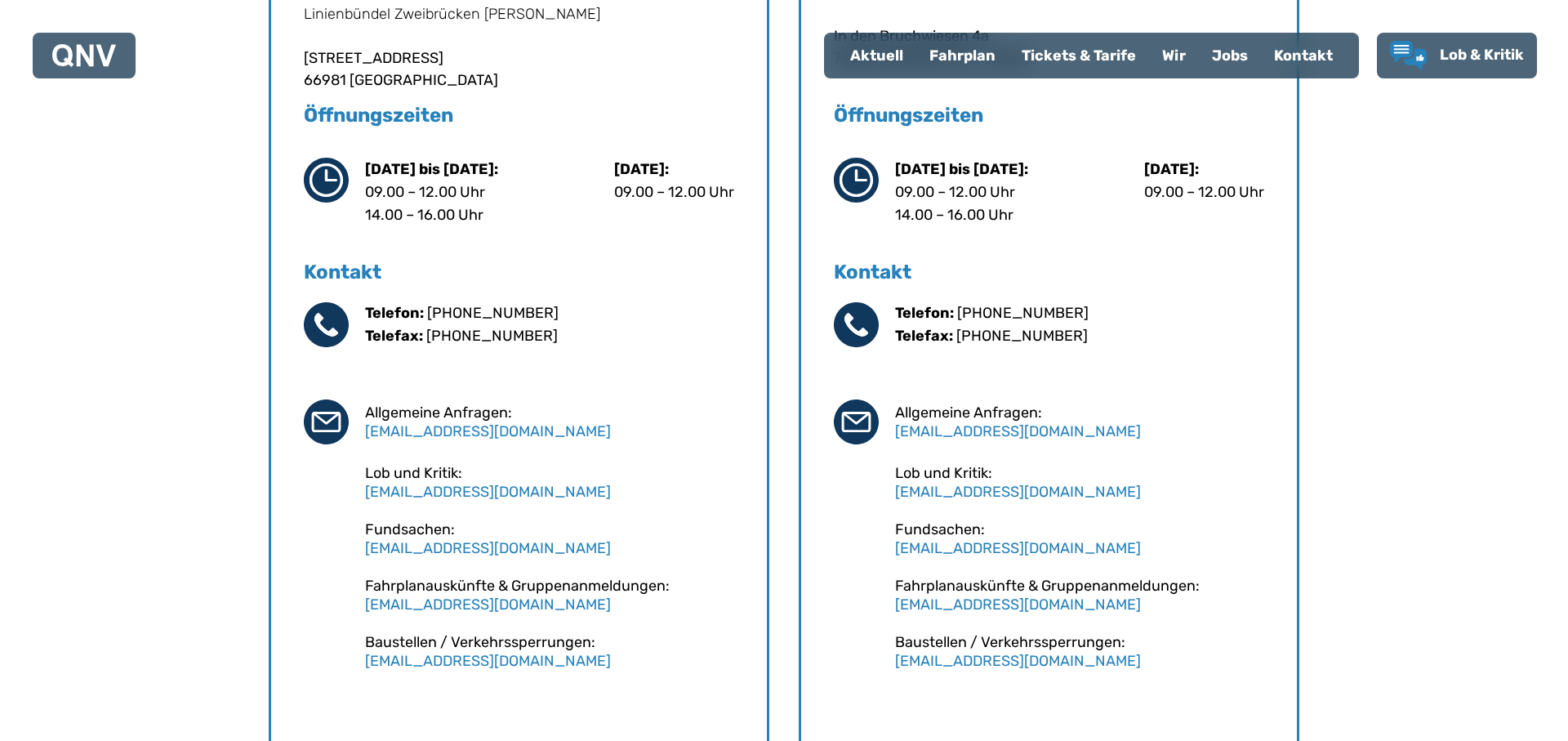
scroll to position [913, 0]
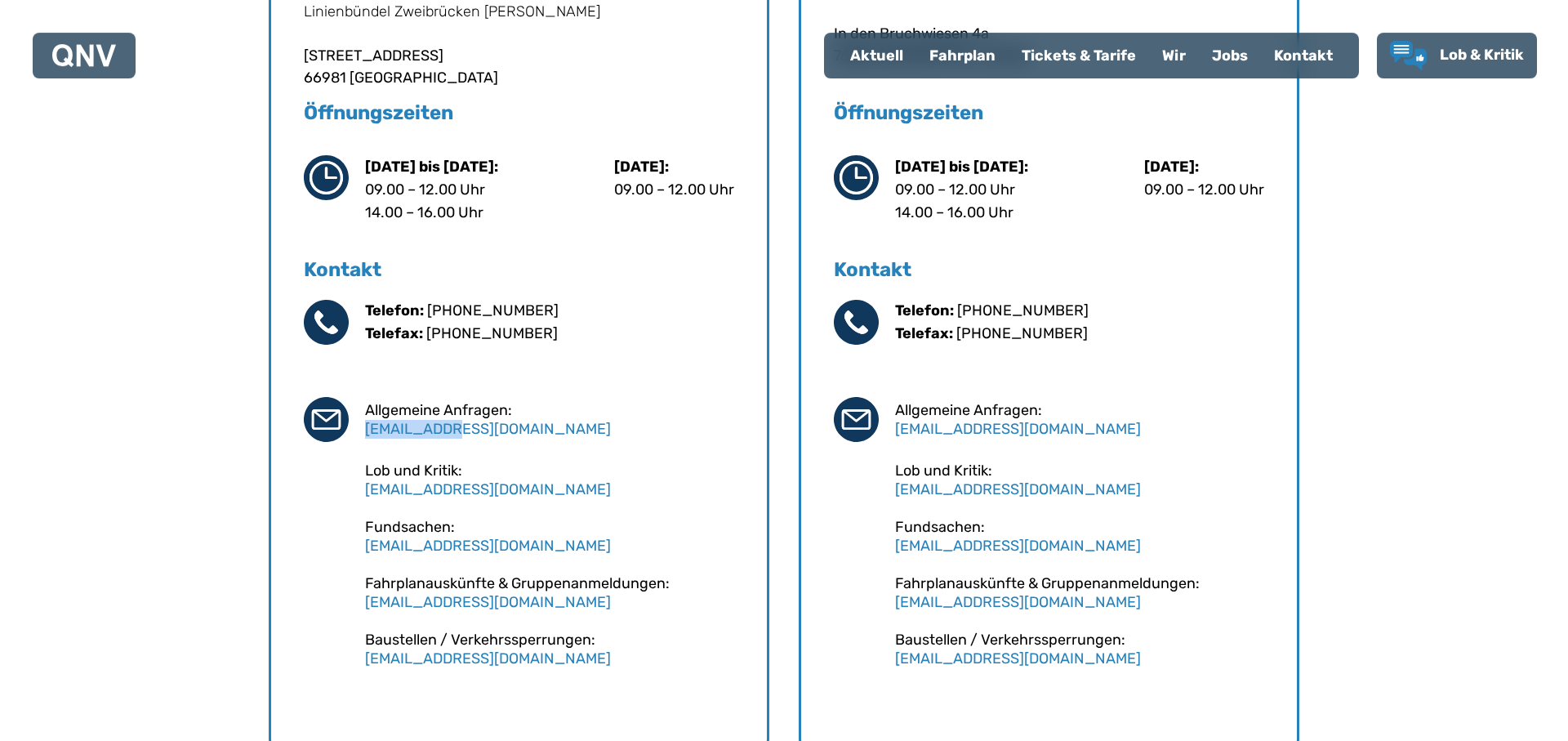
drag, startPoint x: 457, startPoint y: 426, endPoint x: 365, endPoint y: 426, distance: 92.0
click at [365, 426] on div "Allgemeine Anfragen: [EMAIL_ADDRESS][DOMAIN_NAME]" at bounding box center [550, 420] width 369 height 37
copy link "[EMAIL_ADDRESS][DOMAIN_NAME]"
